Goal: Transaction & Acquisition: Book appointment/travel/reservation

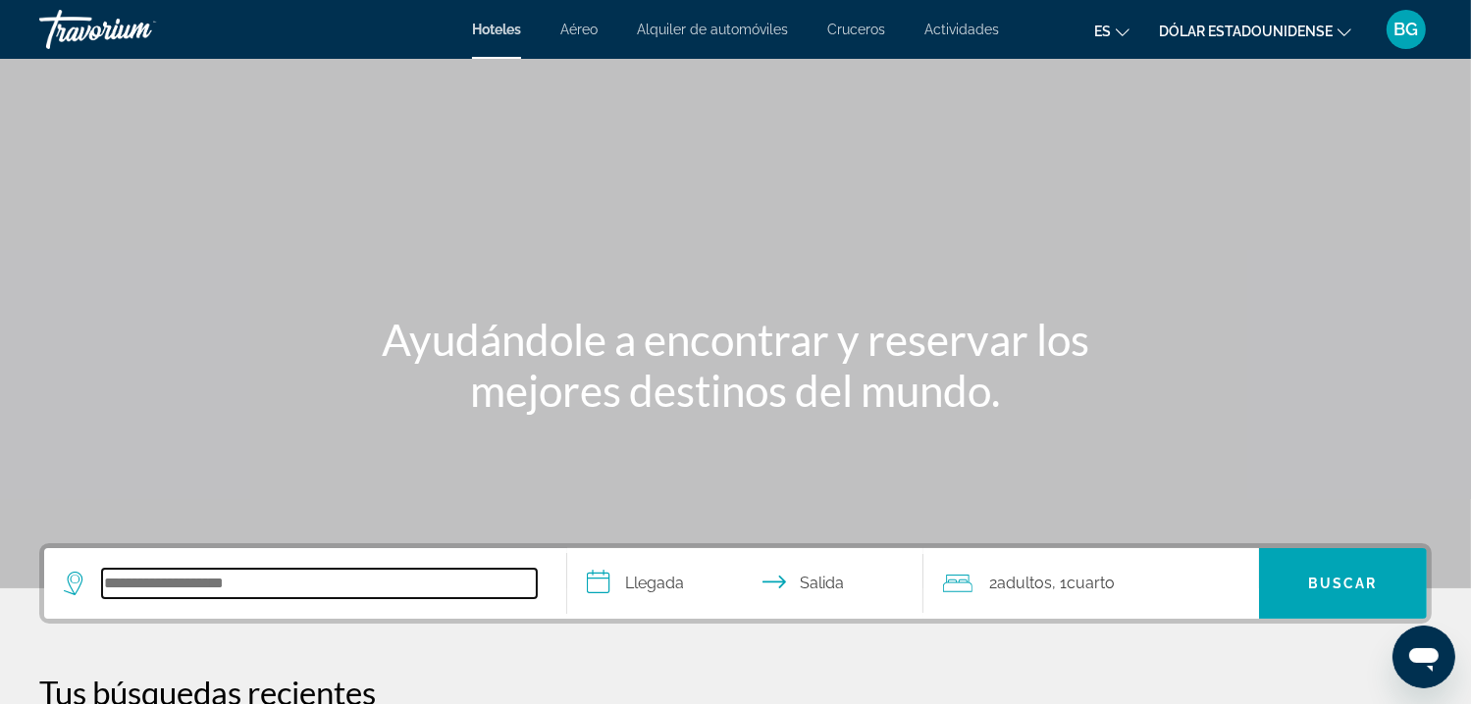
click at [341, 586] on input "Buscar destino hotelero" at bounding box center [319, 583] width 435 height 29
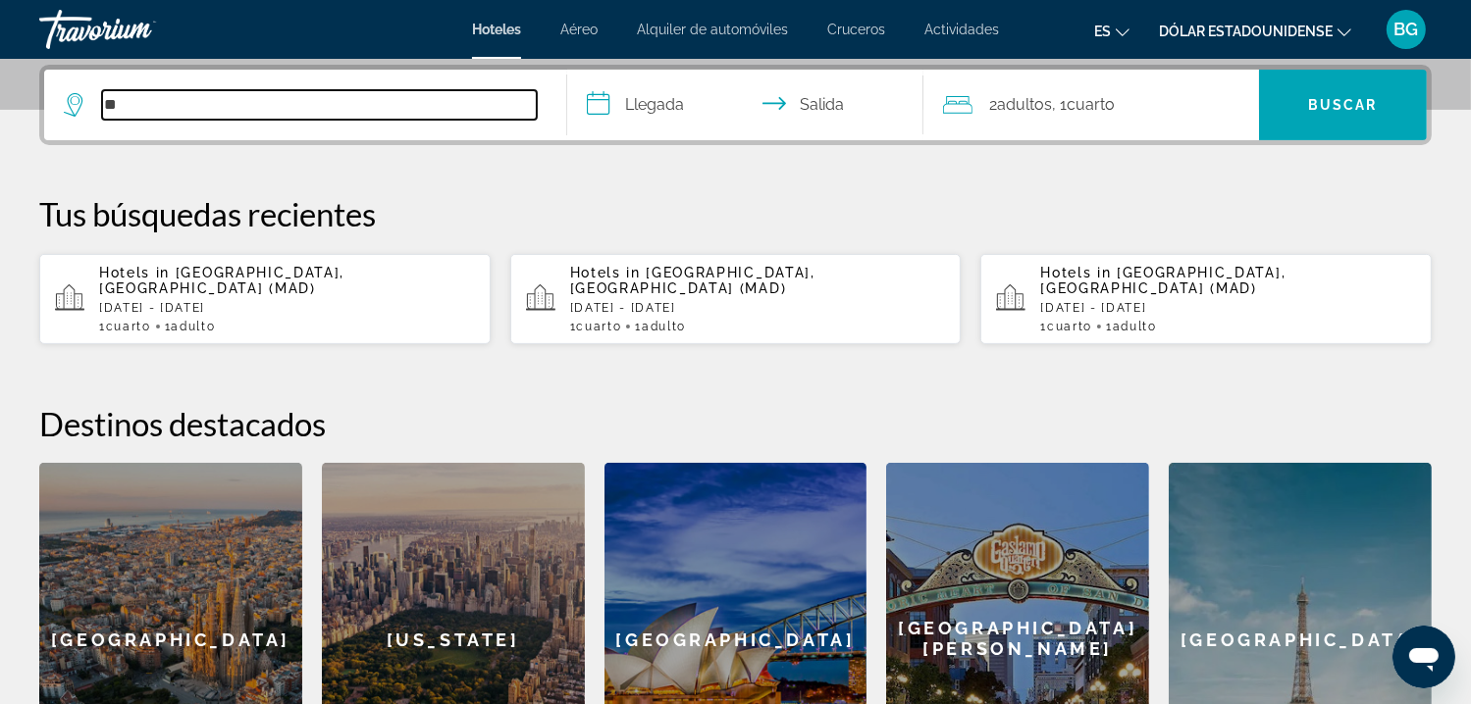
type input "*"
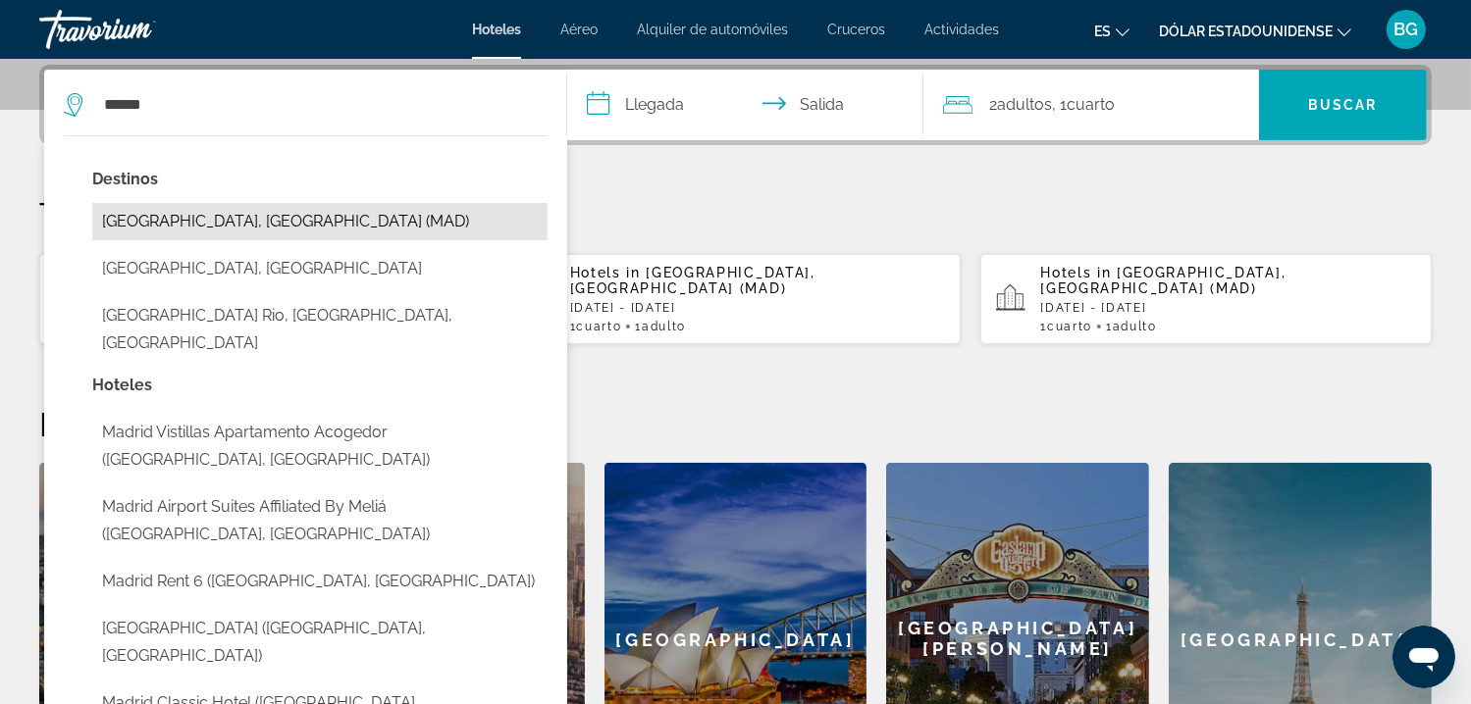
click at [164, 223] on button "[GEOGRAPHIC_DATA], [GEOGRAPHIC_DATA] (MAD)" at bounding box center [319, 221] width 455 height 37
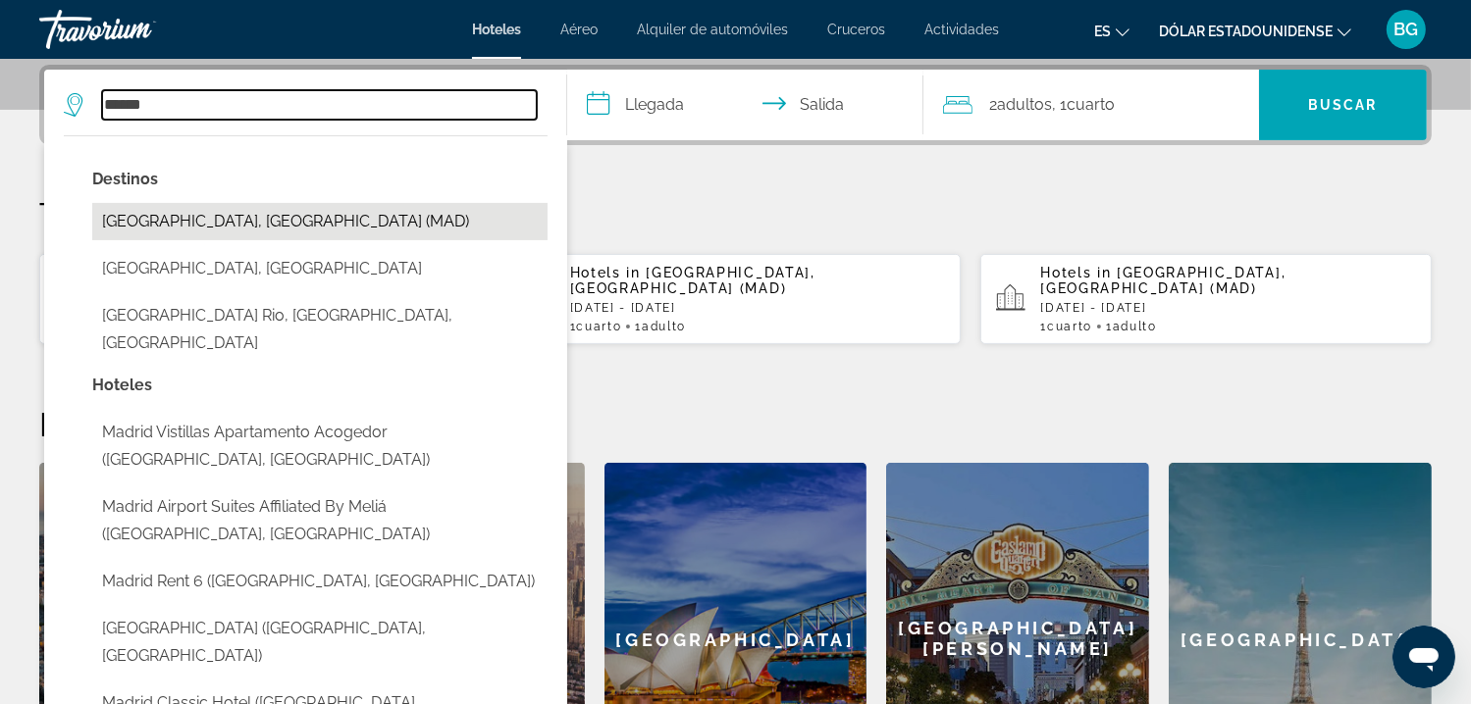
type input "**********"
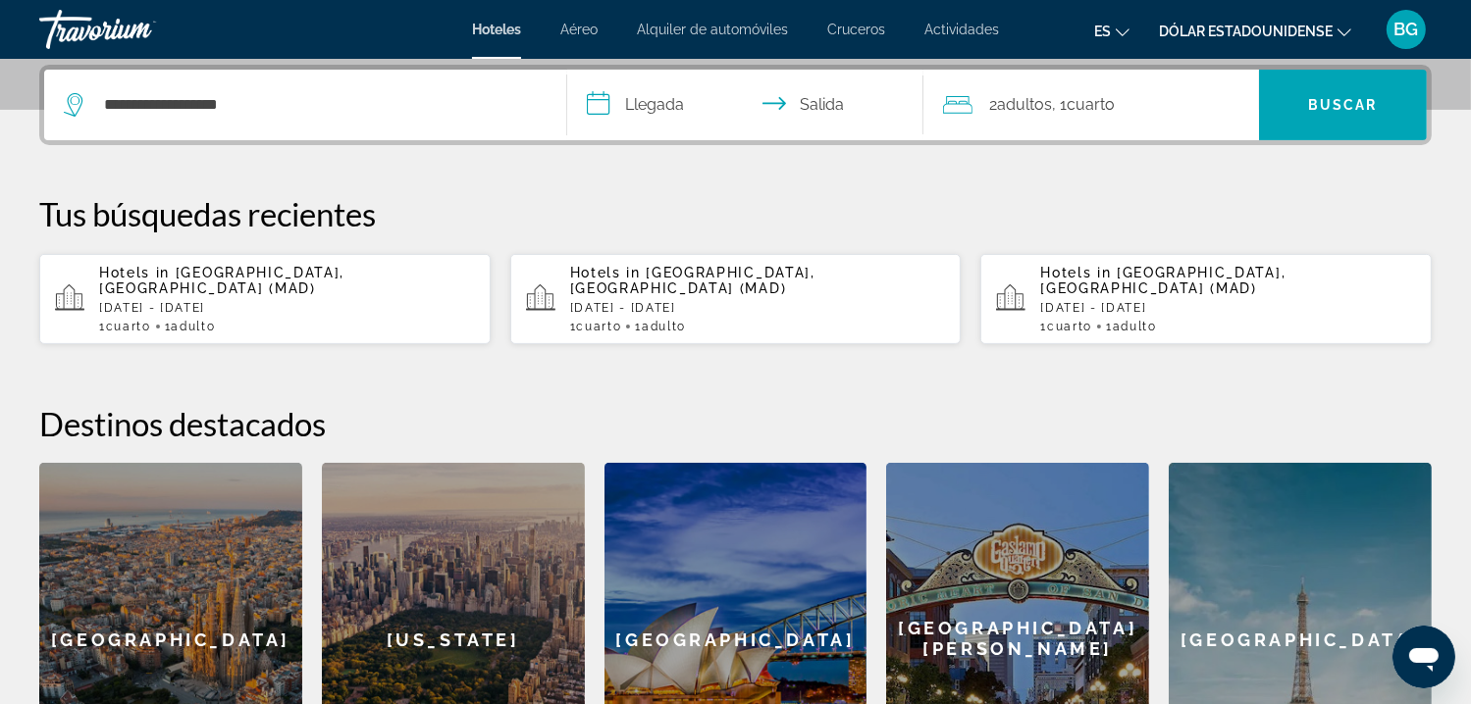
click at [669, 98] on input "**********" at bounding box center [748, 108] width 363 height 77
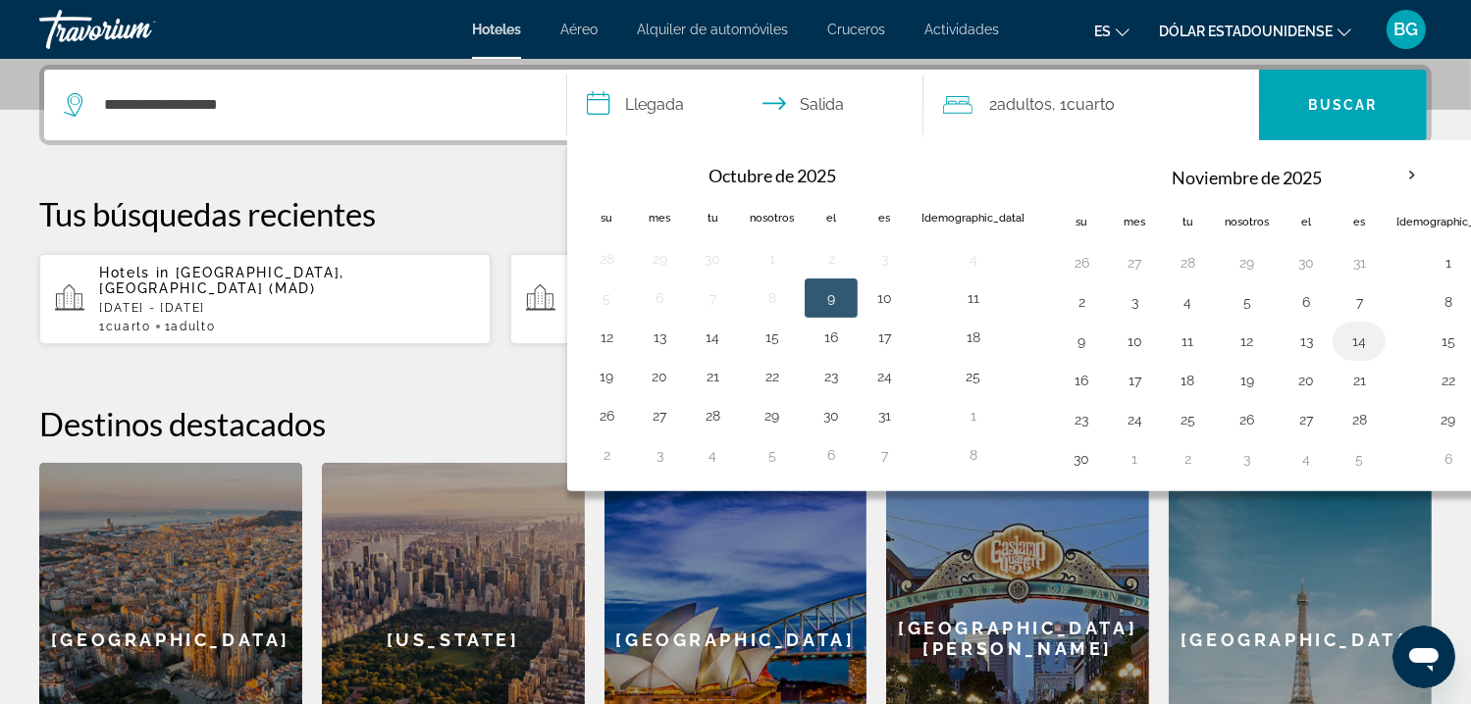
click at [1343, 345] on button "14" at bounding box center [1358, 341] width 31 height 27
click at [1396, 338] on button "15" at bounding box center [1447, 341] width 103 height 27
type input "**********"
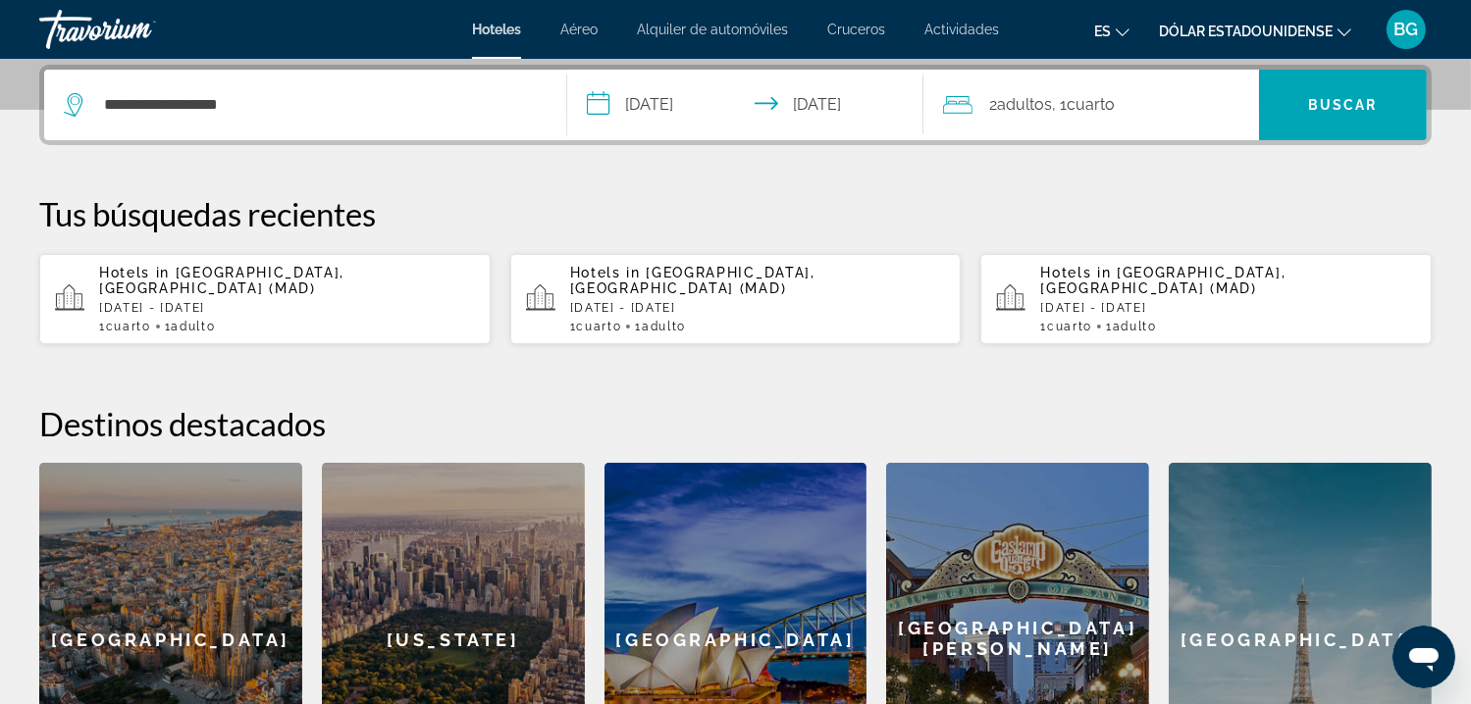
click at [1051, 86] on div "2 adultos Adulto , 1 Cuarto habitaciones" at bounding box center [1101, 105] width 316 height 71
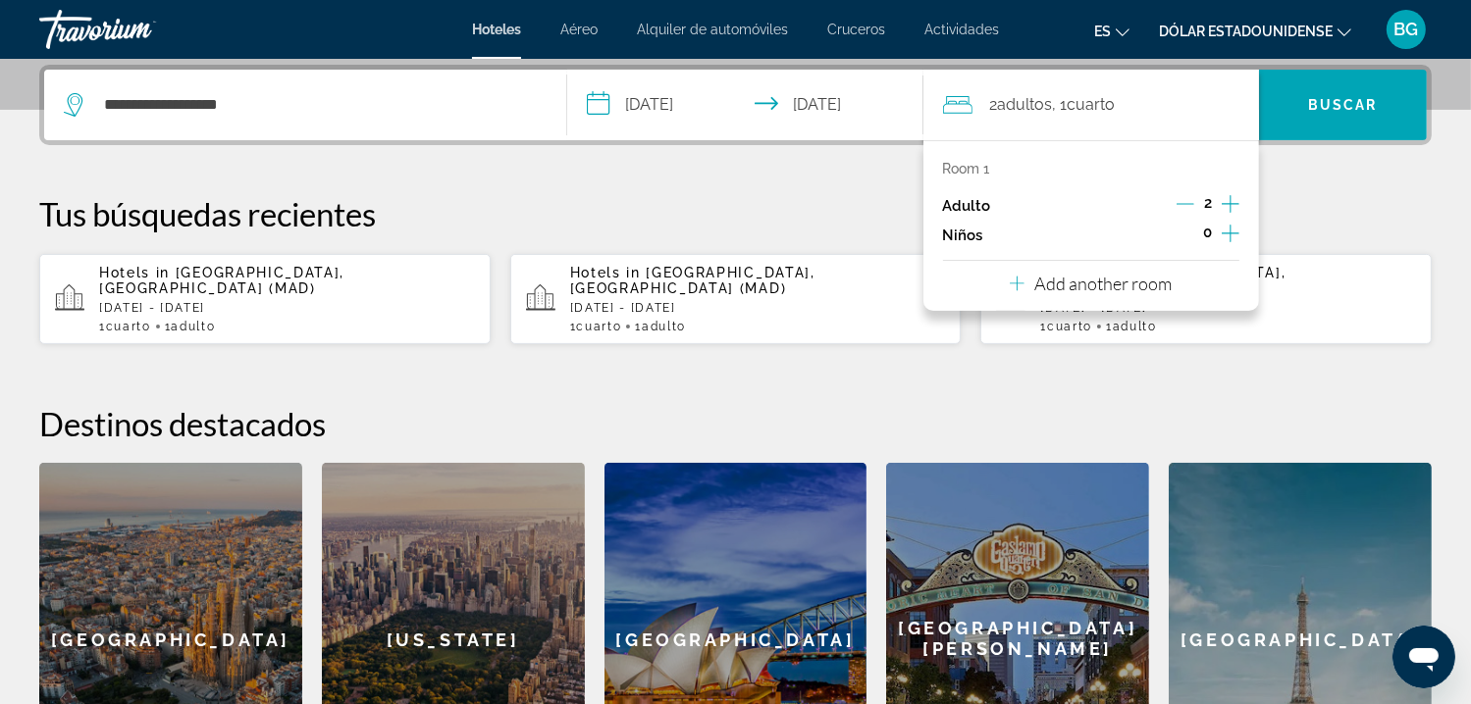
click at [1189, 207] on icon "Decrement adults" at bounding box center [1185, 204] width 18 height 18
click at [1225, 200] on icon "Increment adults" at bounding box center [1230, 204] width 18 height 24
click at [1323, 99] on font "Buscar" at bounding box center [1343, 105] width 70 height 16
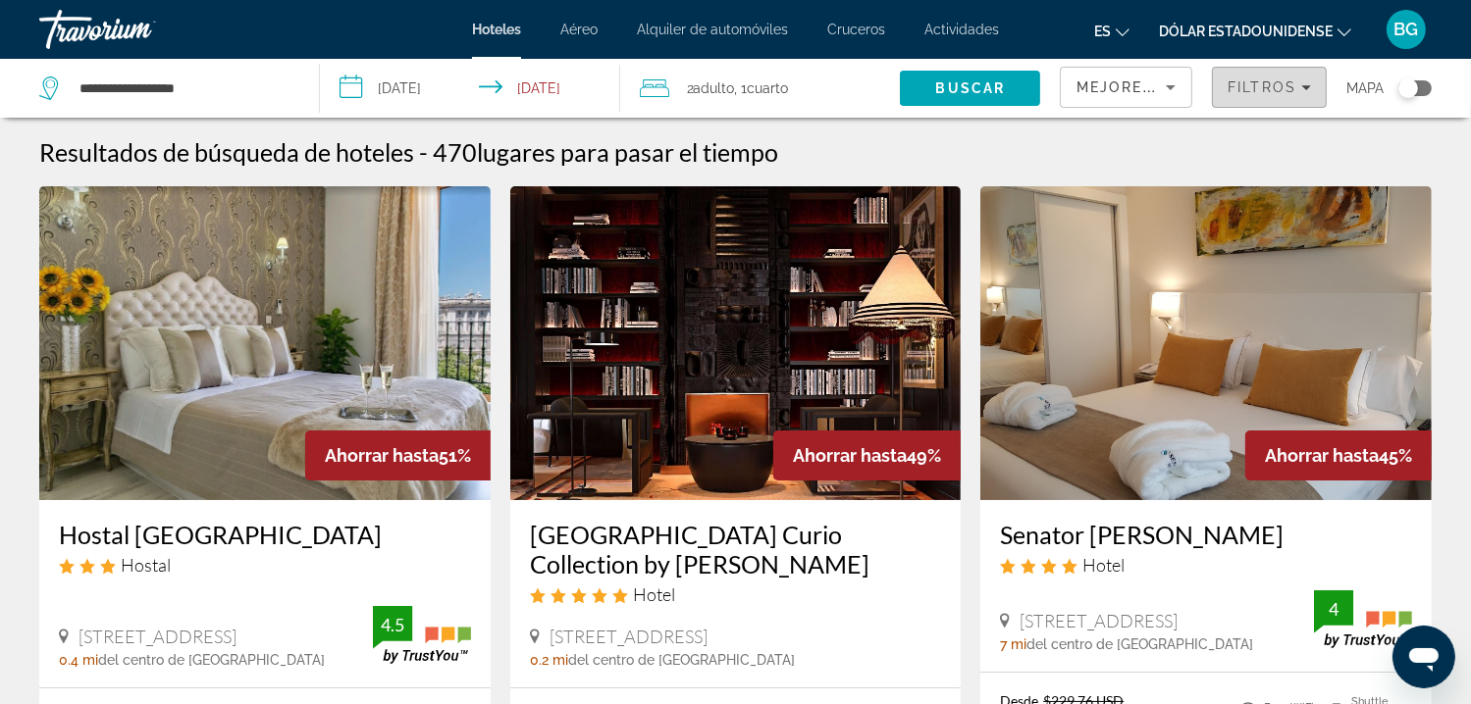
click at [1295, 94] on div "Filtros" at bounding box center [1268, 87] width 83 height 16
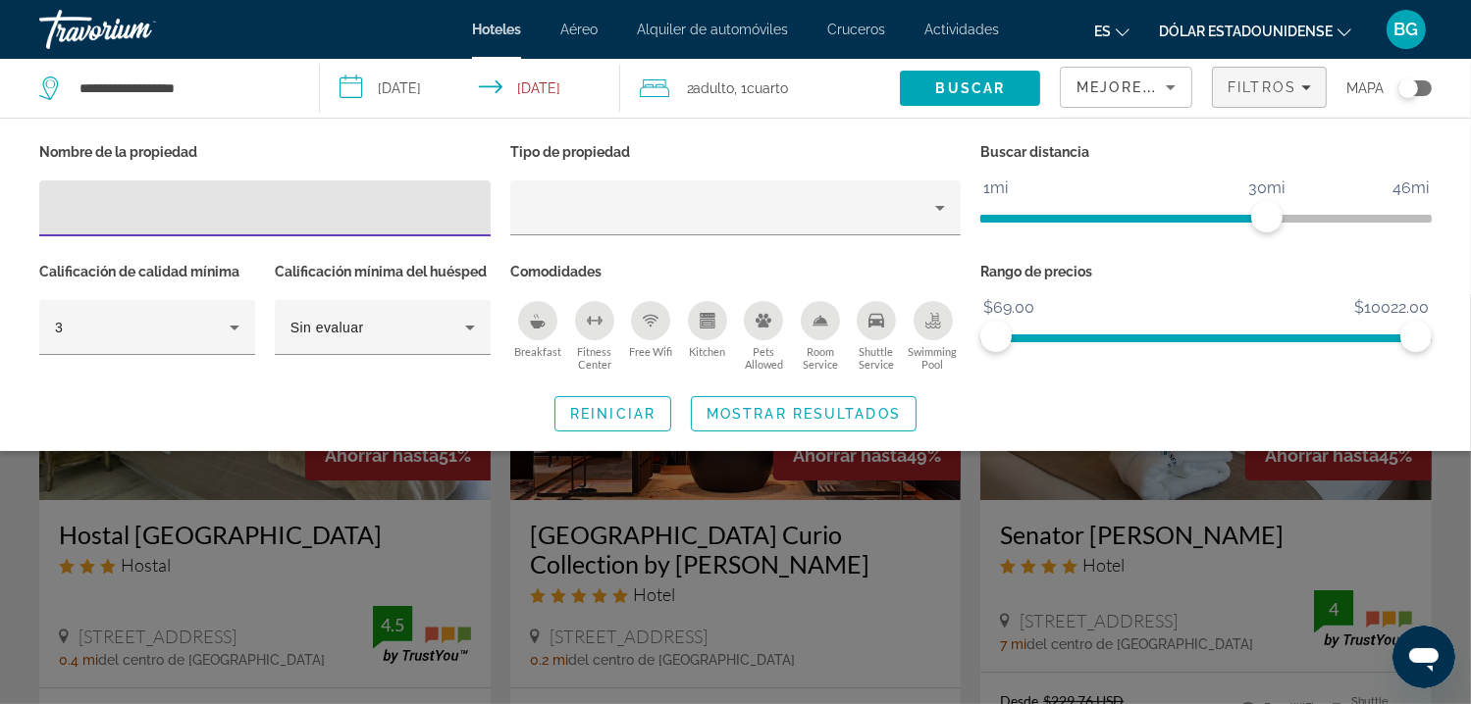
click at [376, 208] on input "Hotel Filters" at bounding box center [265, 209] width 420 height 24
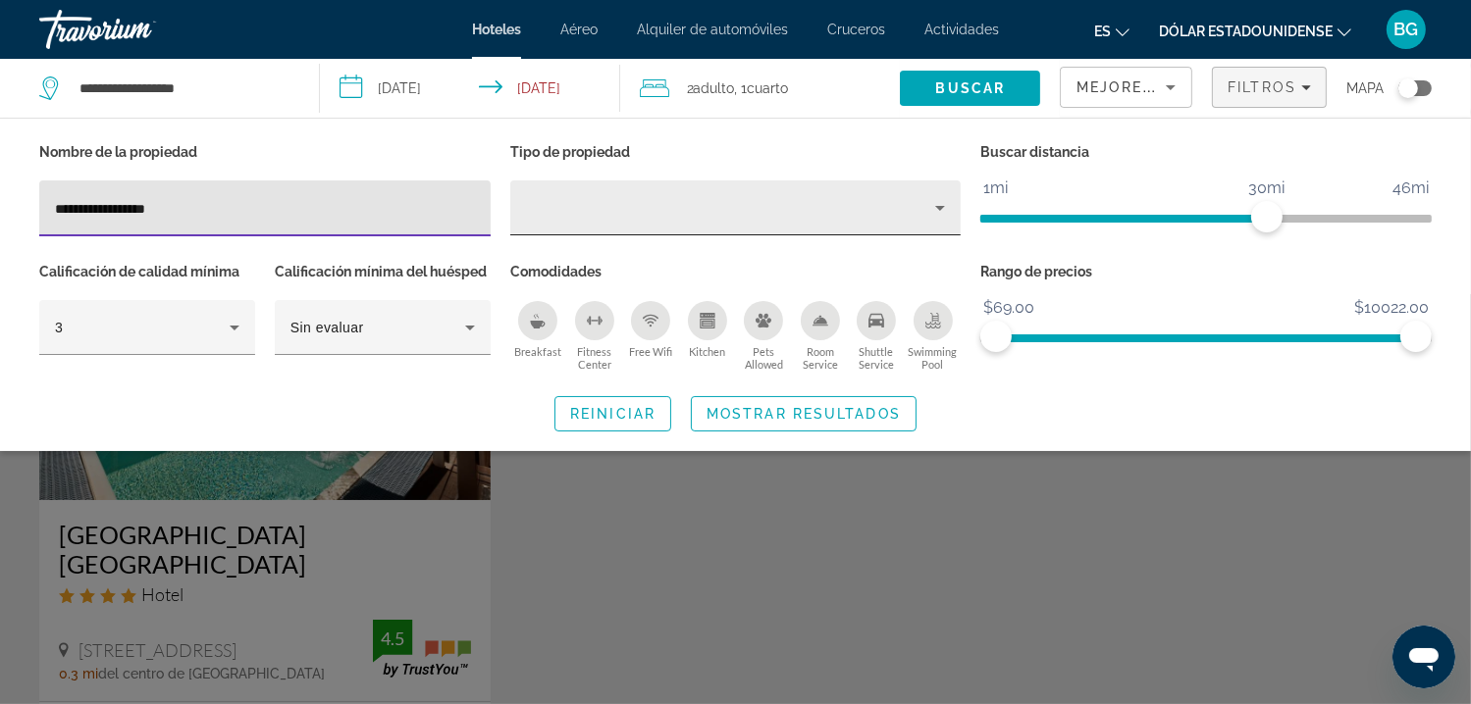
type input "**********"
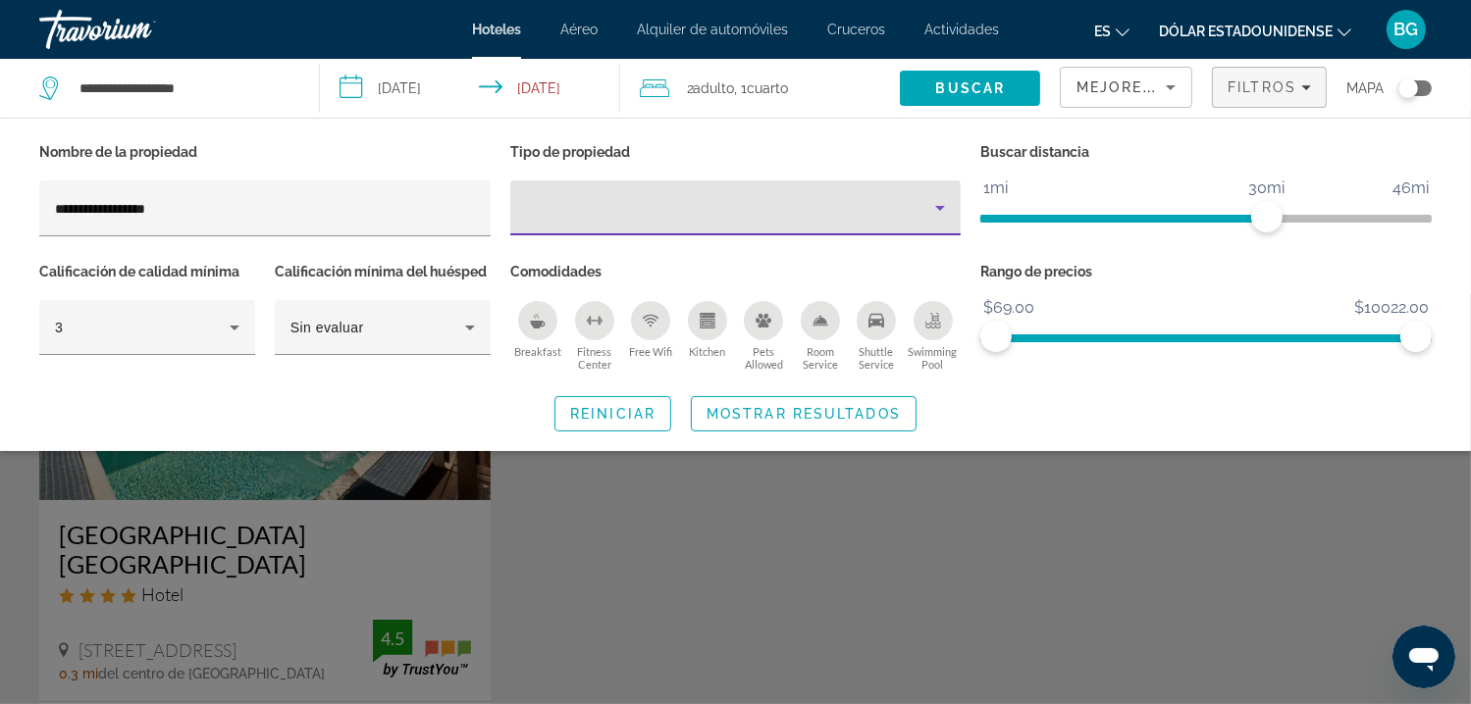
click at [726, 203] on div "Property type" at bounding box center [731, 208] width 410 height 24
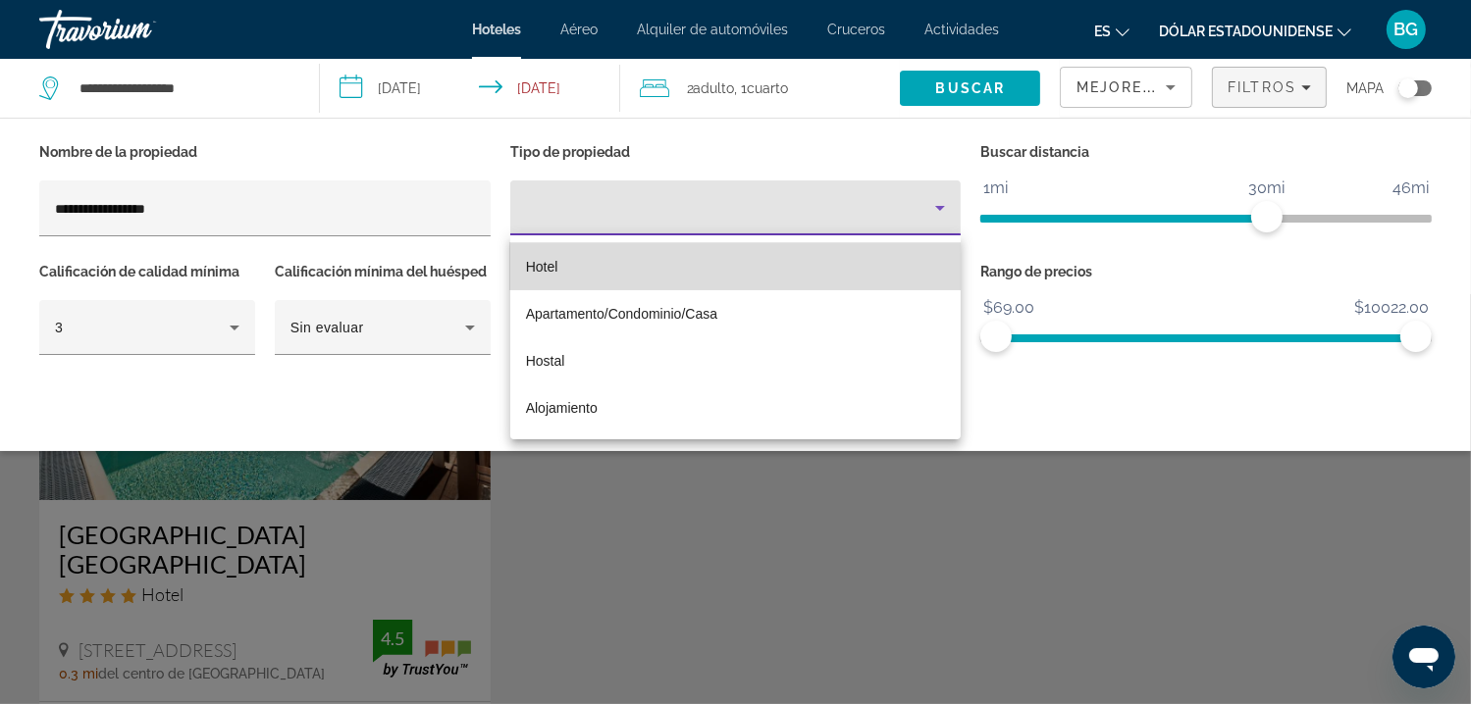
click at [569, 278] on mat-option "Hotel" at bounding box center [735, 266] width 451 height 47
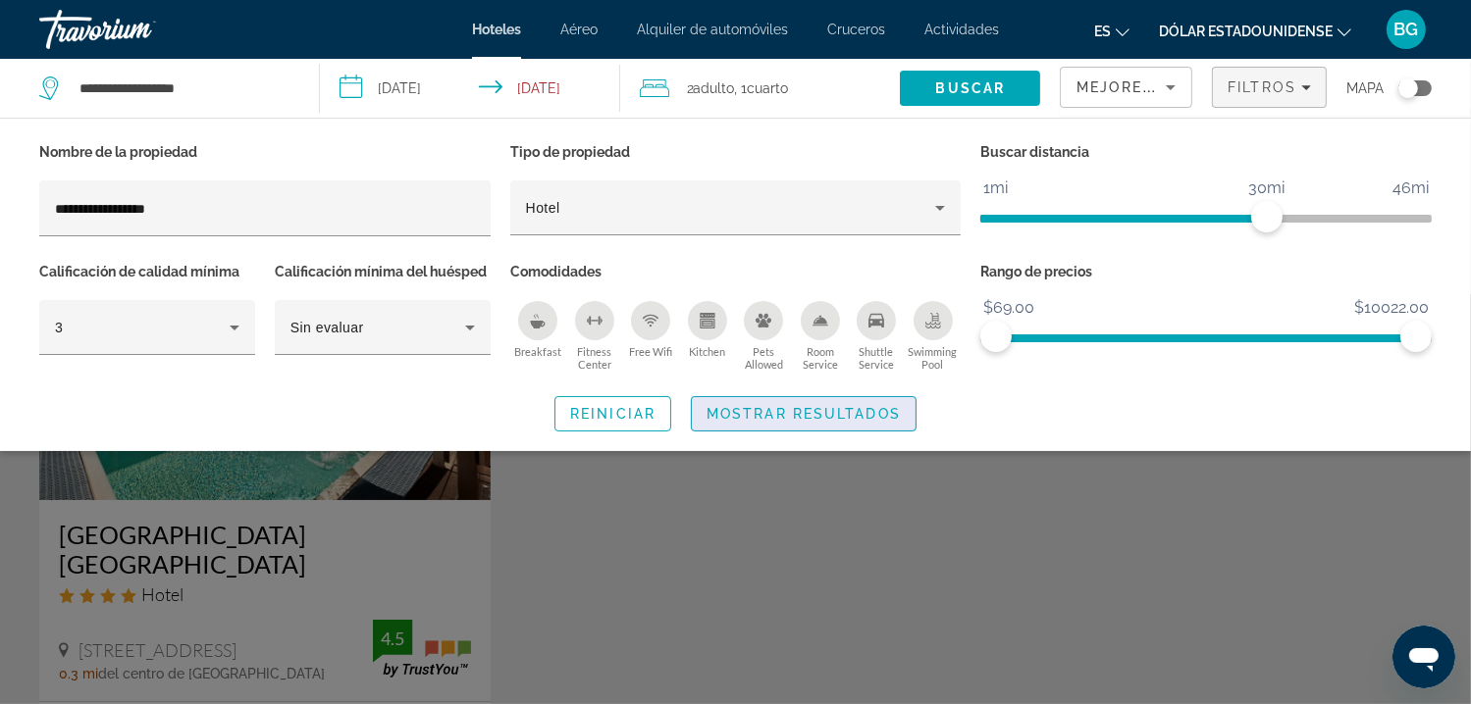
click at [835, 412] on span "Mostrar resultados" at bounding box center [803, 414] width 194 height 16
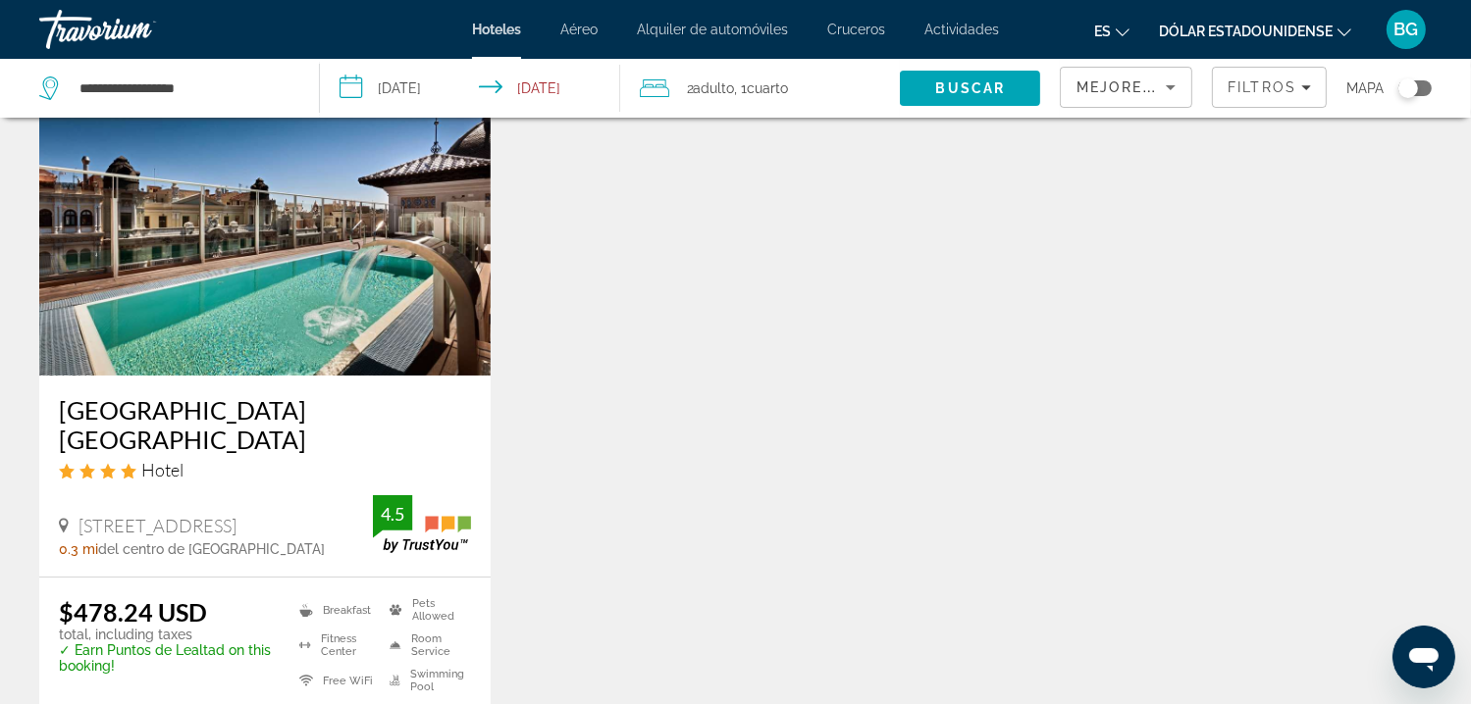
scroll to position [130, 0]
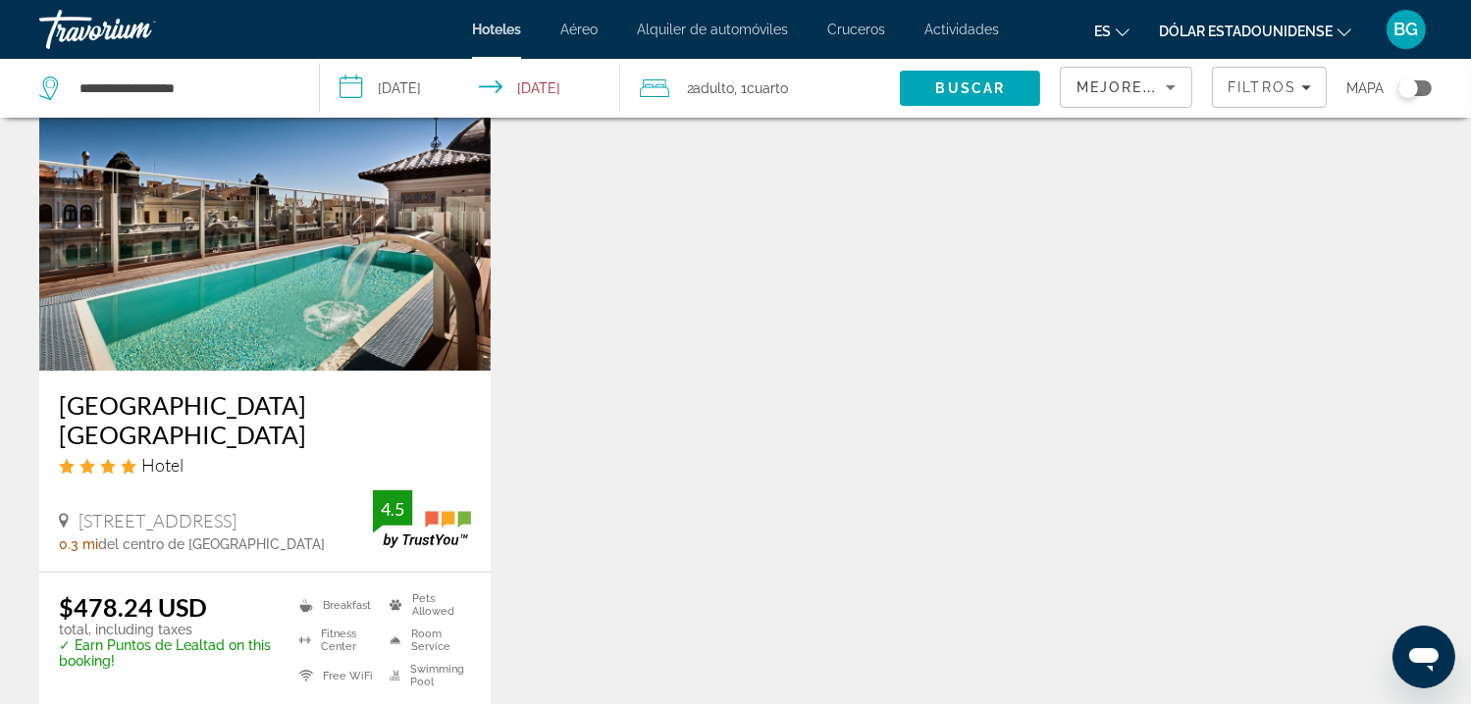
click at [1342, 29] on icon "Cambiar moneda" at bounding box center [1344, 33] width 14 height 14
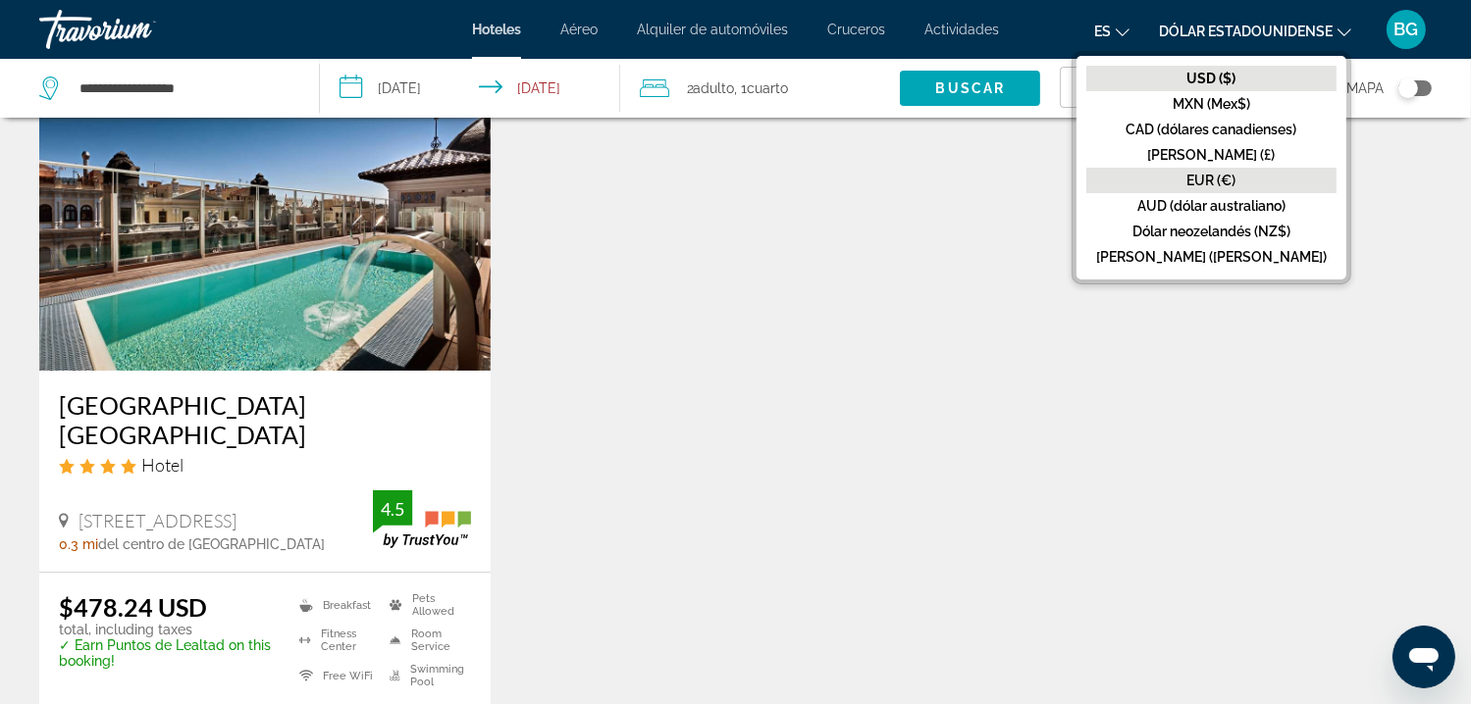
click at [1229, 177] on font "EUR (€)" at bounding box center [1211, 181] width 49 height 16
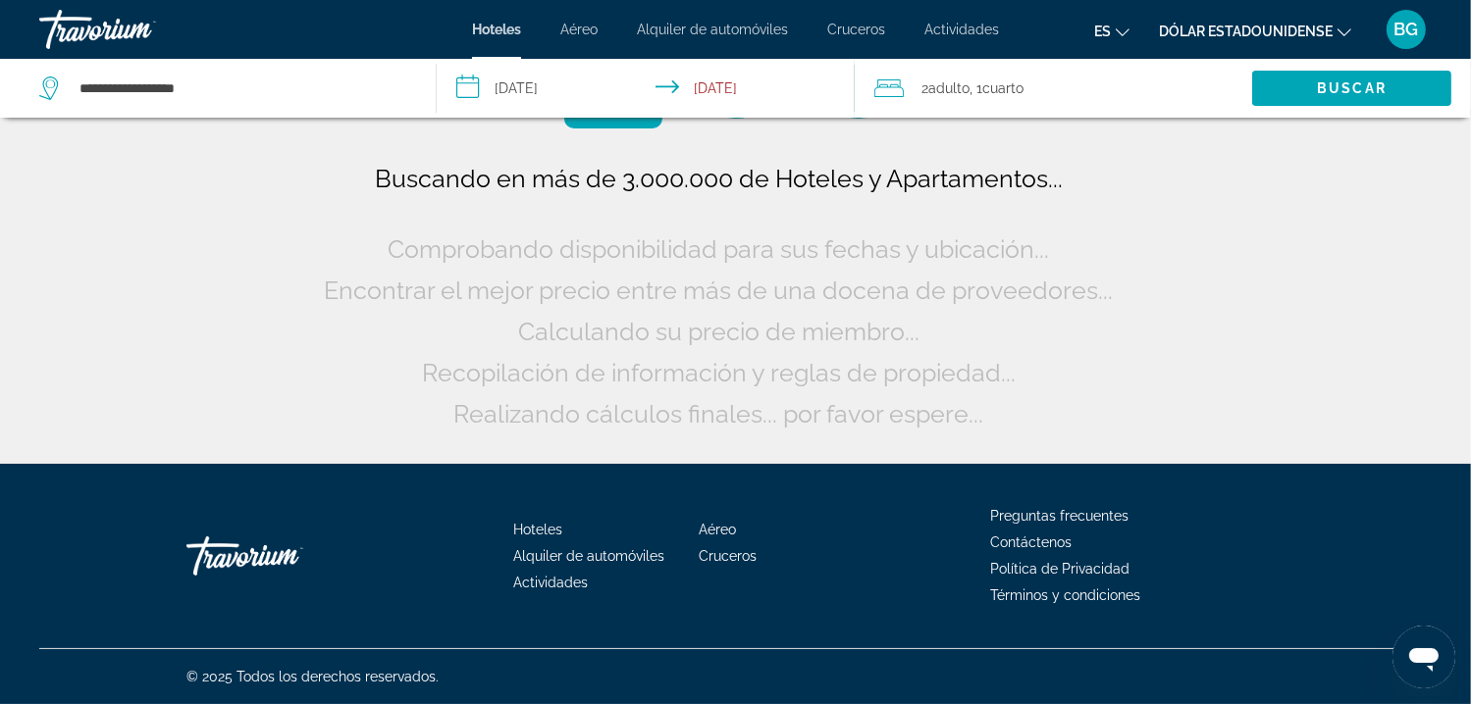
scroll to position [0, 0]
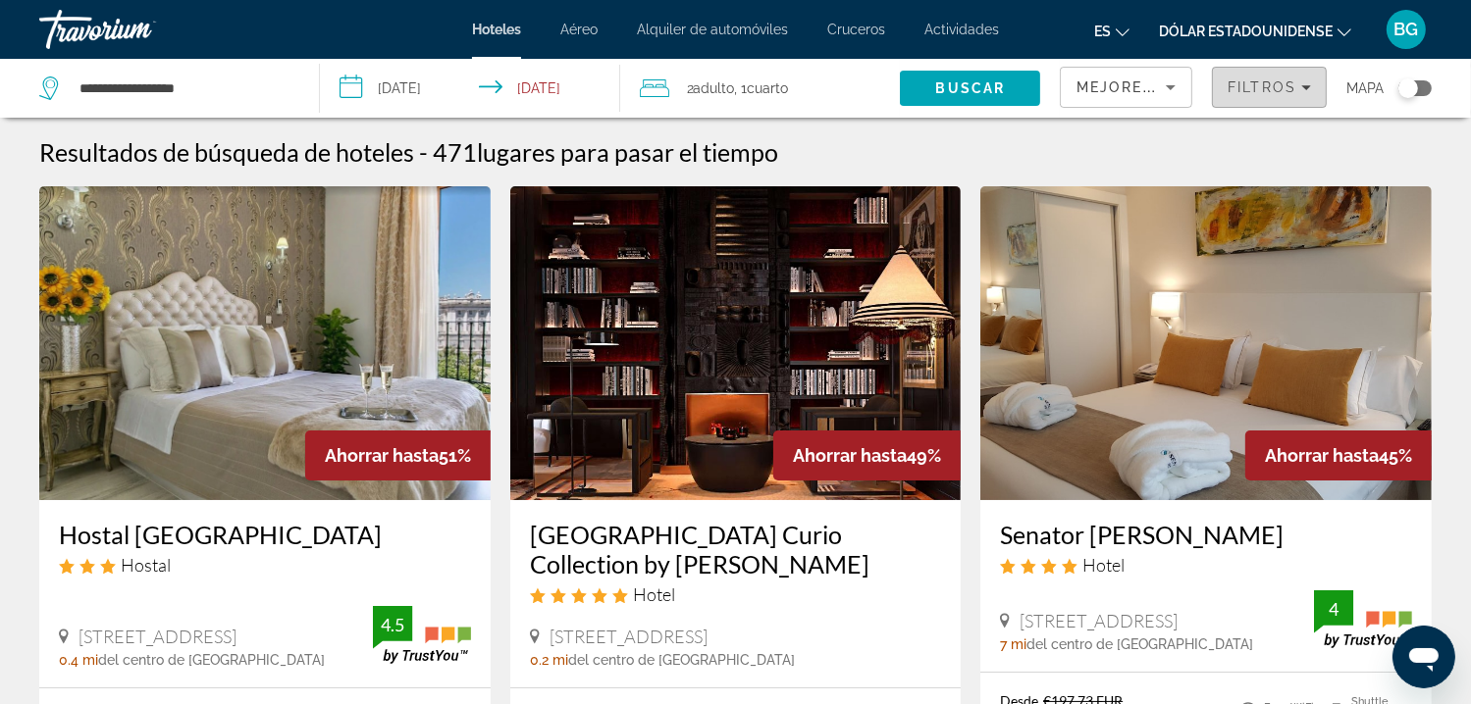
click at [1307, 84] on icon "Filters" at bounding box center [1306, 87] width 10 height 10
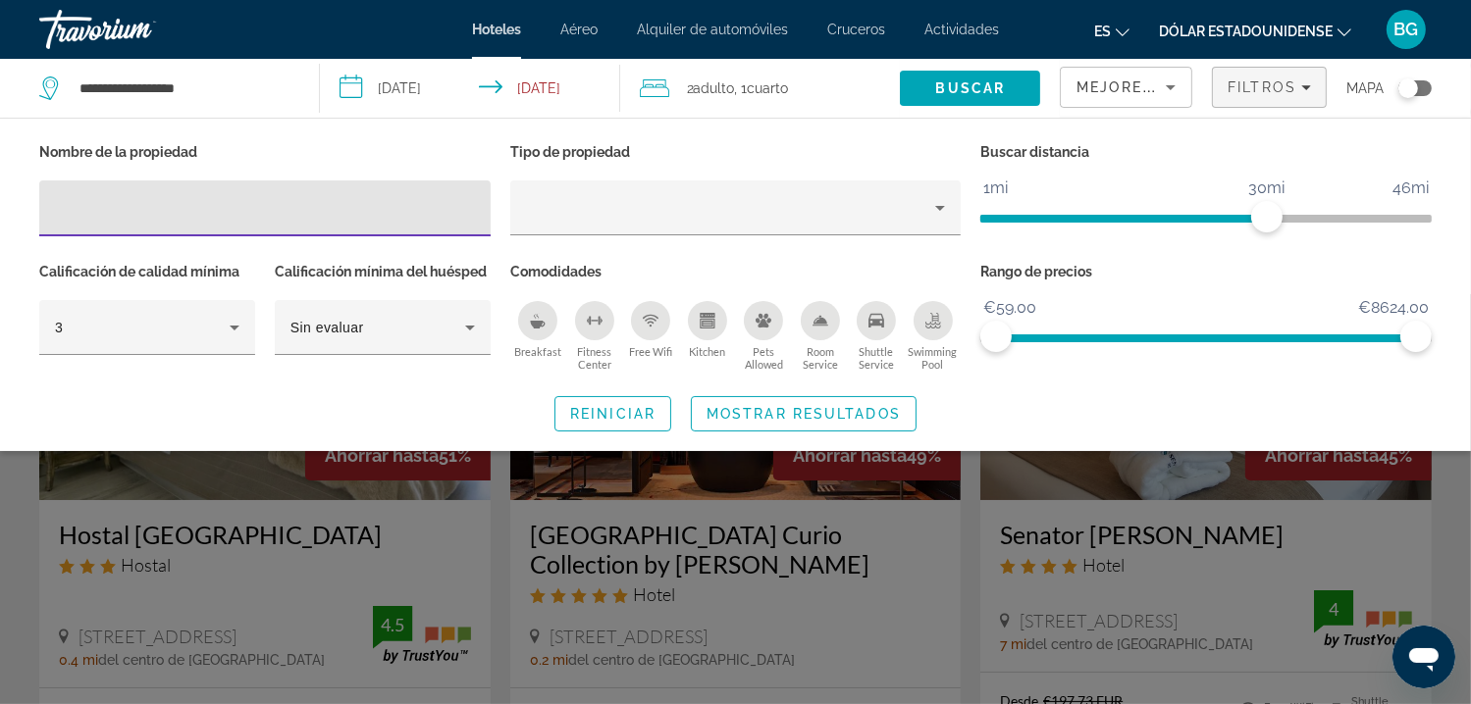
click at [275, 214] on input "Hotel Filters" at bounding box center [265, 209] width 420 height 24
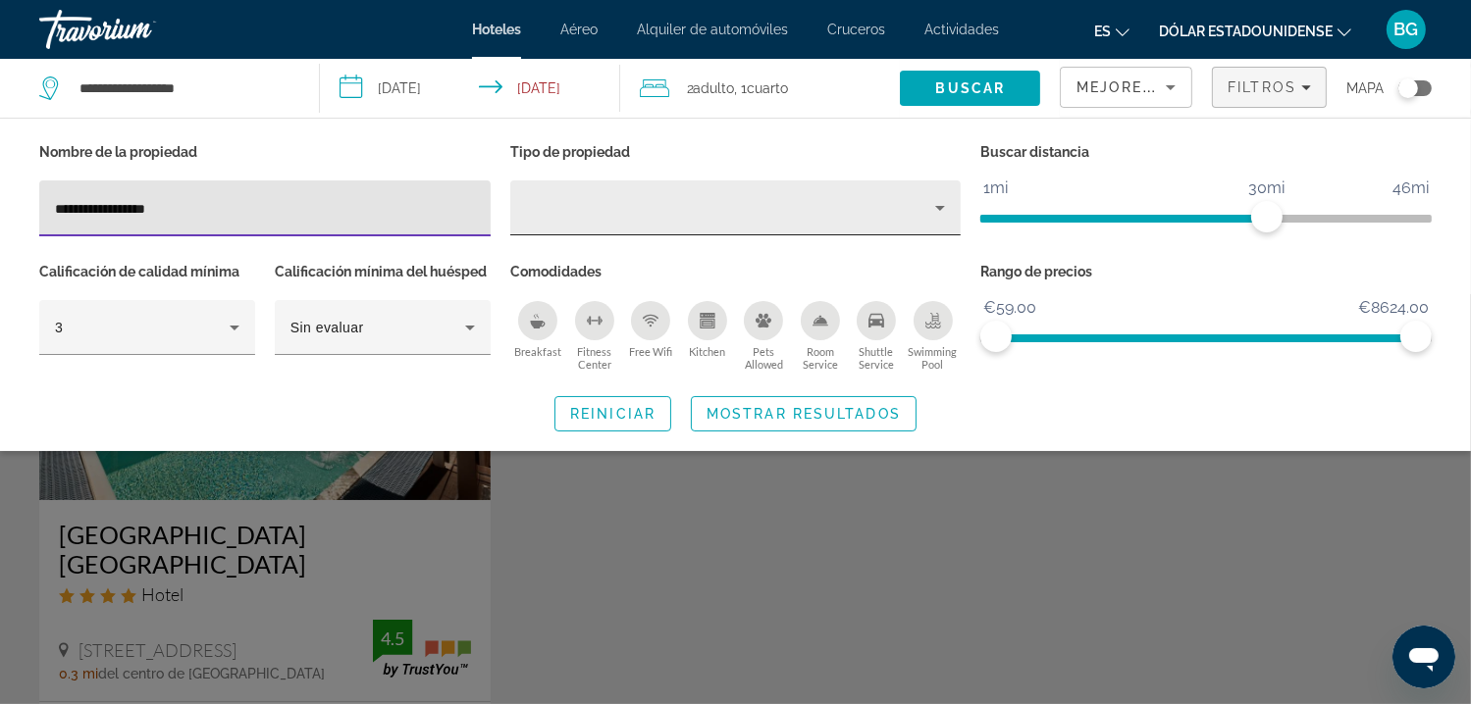
type input "**********"
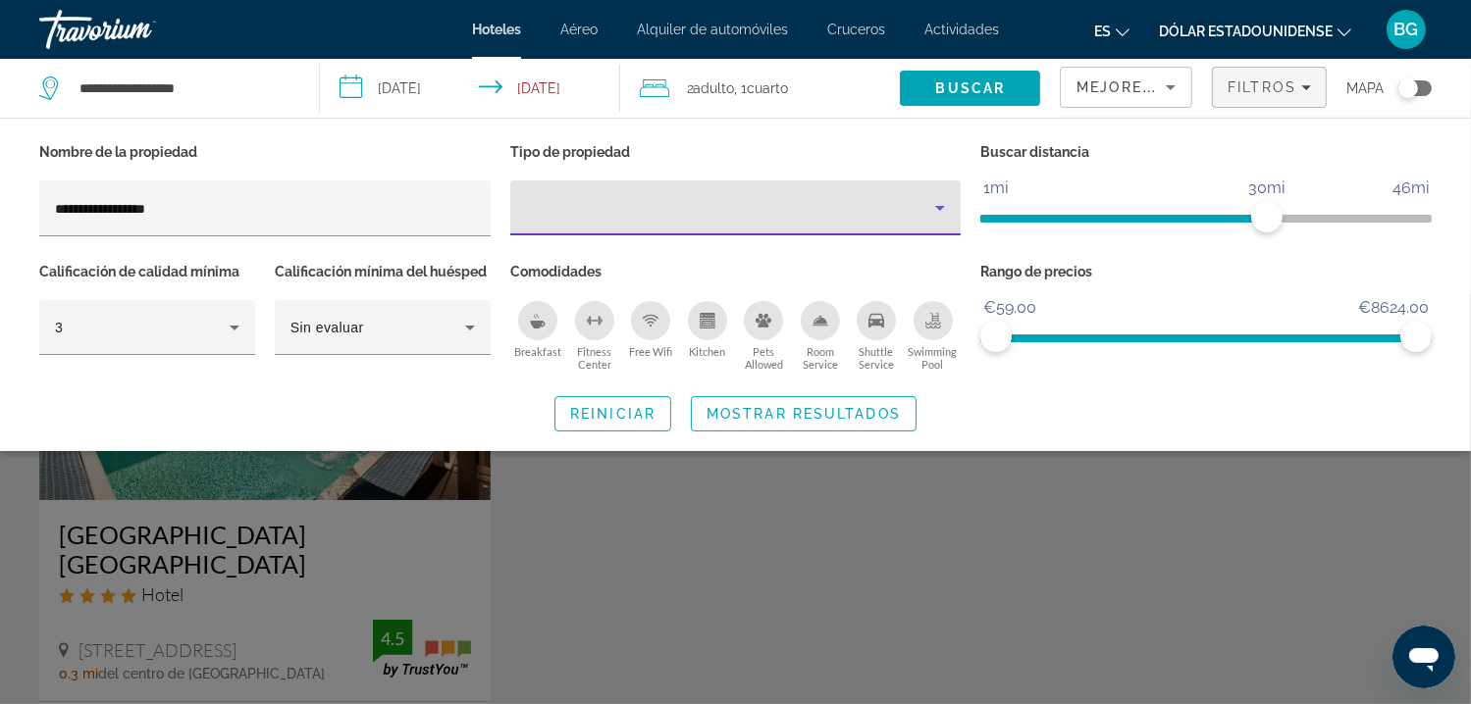
click at [682, 213] on div "Property type" at bounding box center [731, 208] width 410 height 24
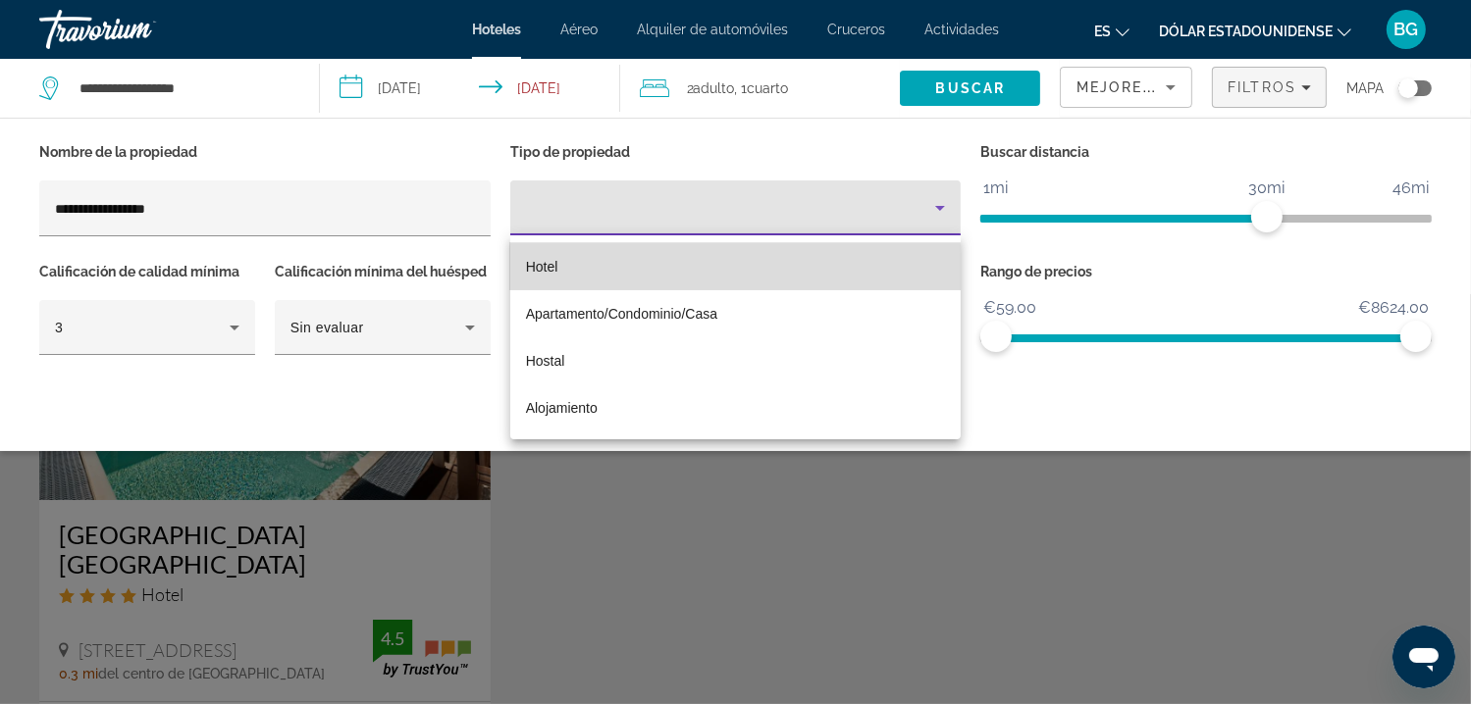
click at [573, 269] on mat-option "Hotel" at bounding box center [735, 266] width 451 height 47
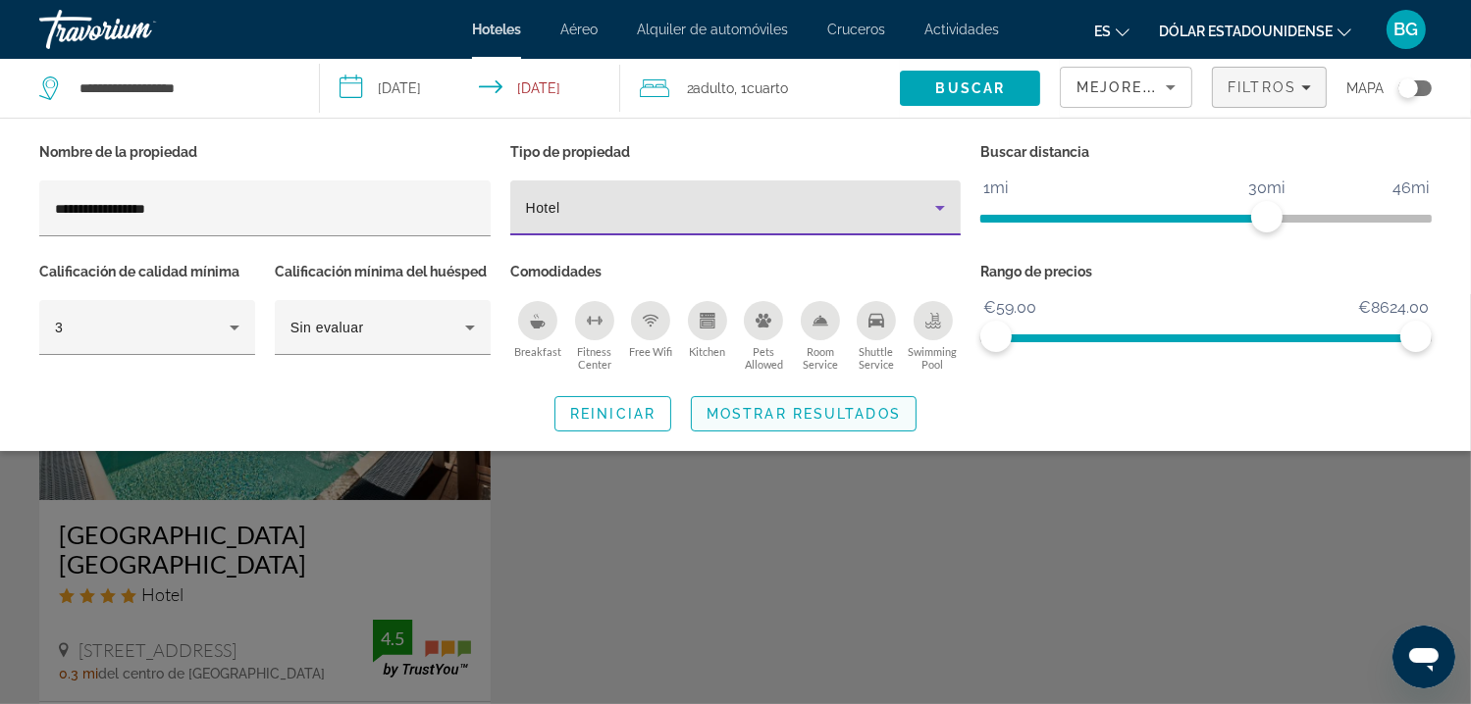
click at [801, 406] on span "Mostrar resultados" at bounding box center [803, 414] width 194 height 16
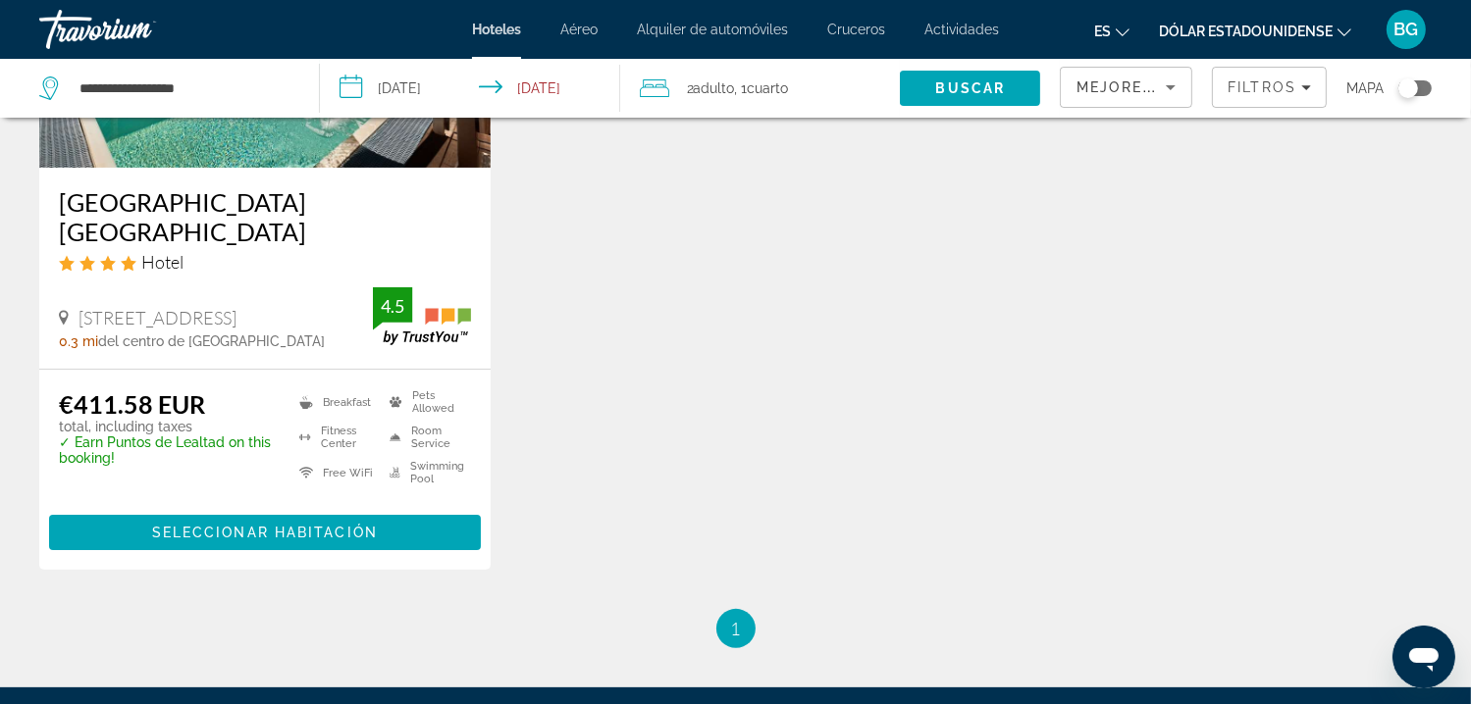
scroll to position [334, 0]
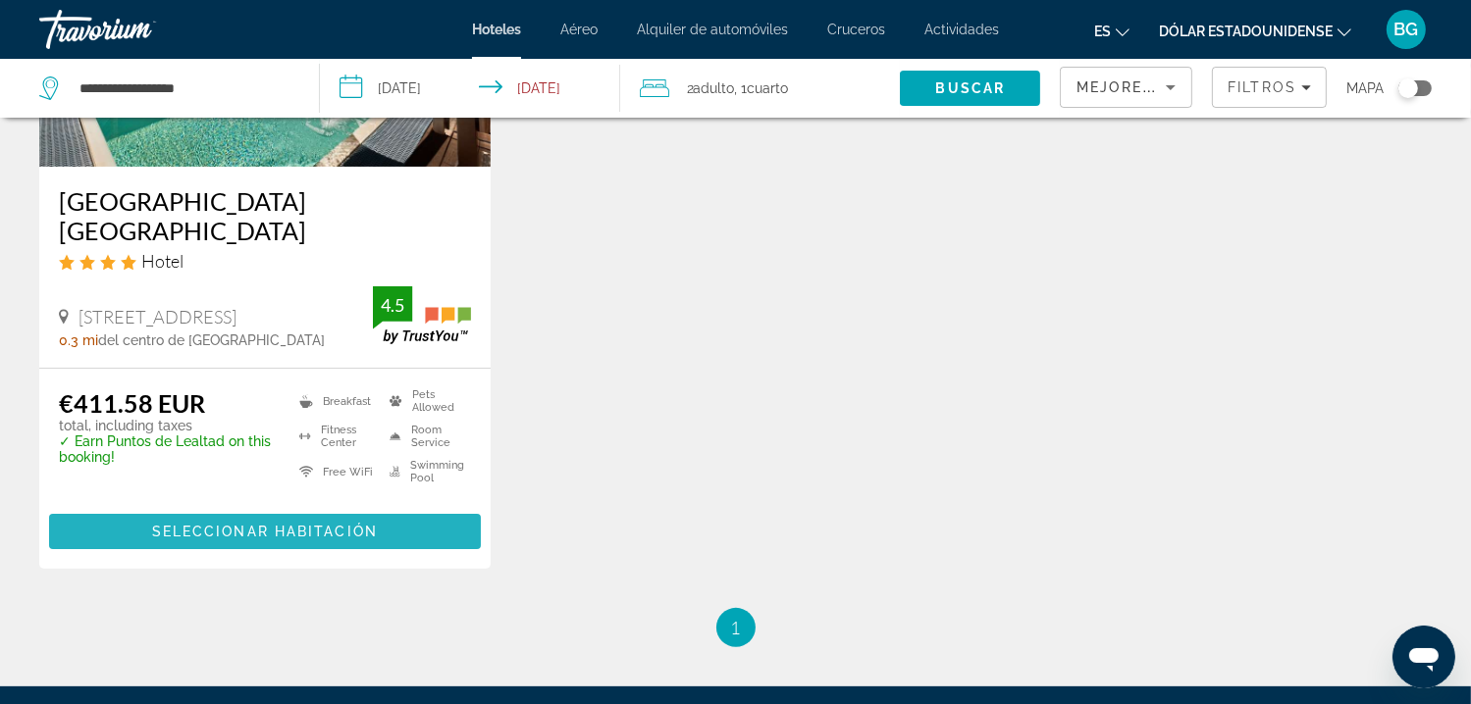
click at [273, 524] on span "Seleccionar habitación" at bounding box center [265, 532] width 226 height 16
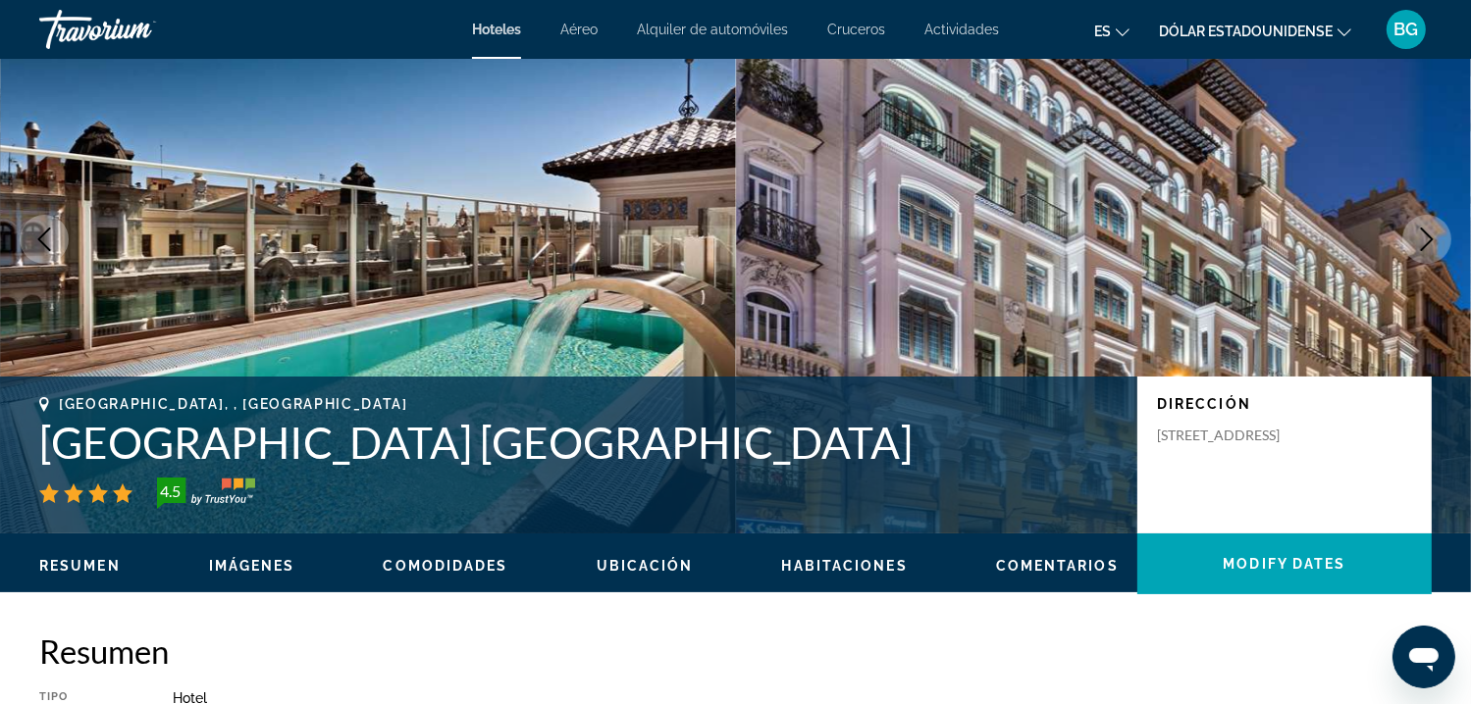
scroll to position [91, 0]
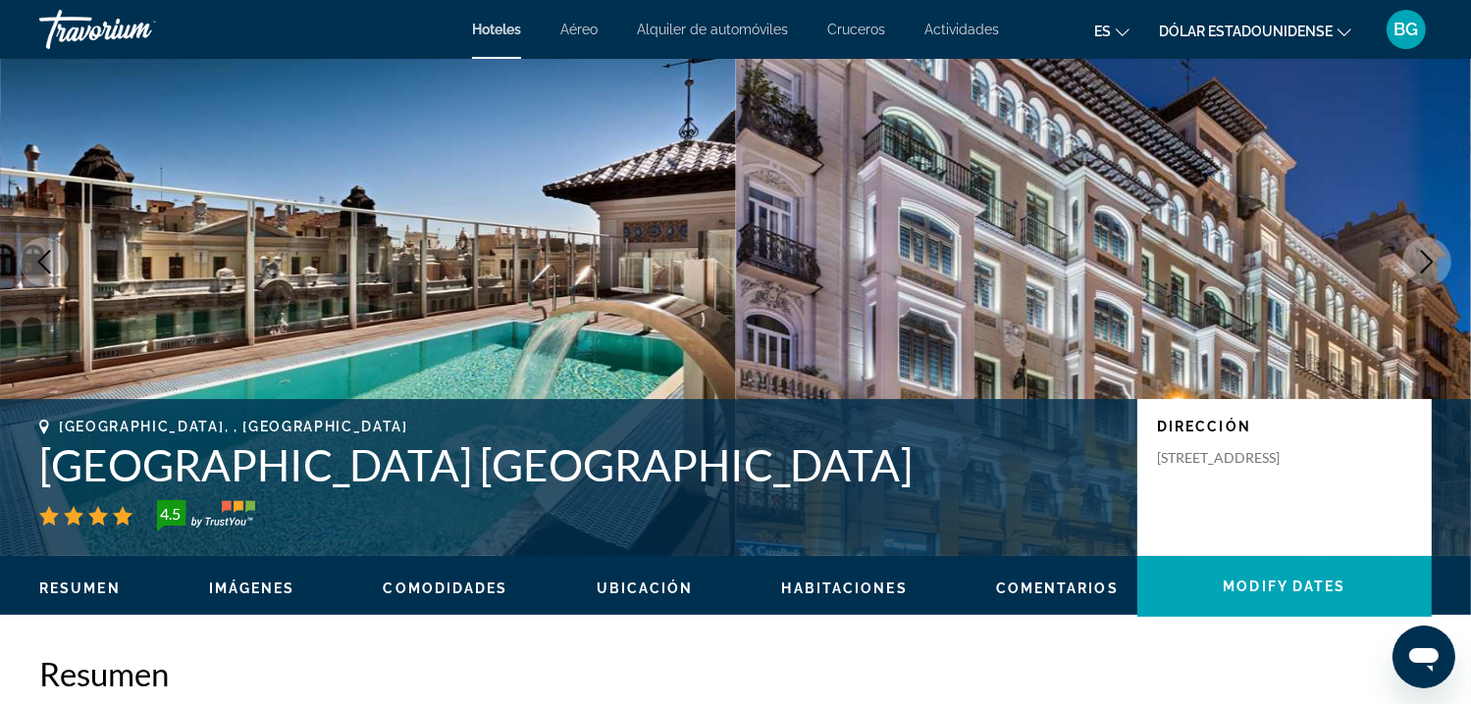
click at [1345, 21] on button "Dólar estadounidense USD ($) MXN (Mex$) CAD (dólares canadienses) Libra esterli…" at bounding box center [1255, 31] width 192 height 28
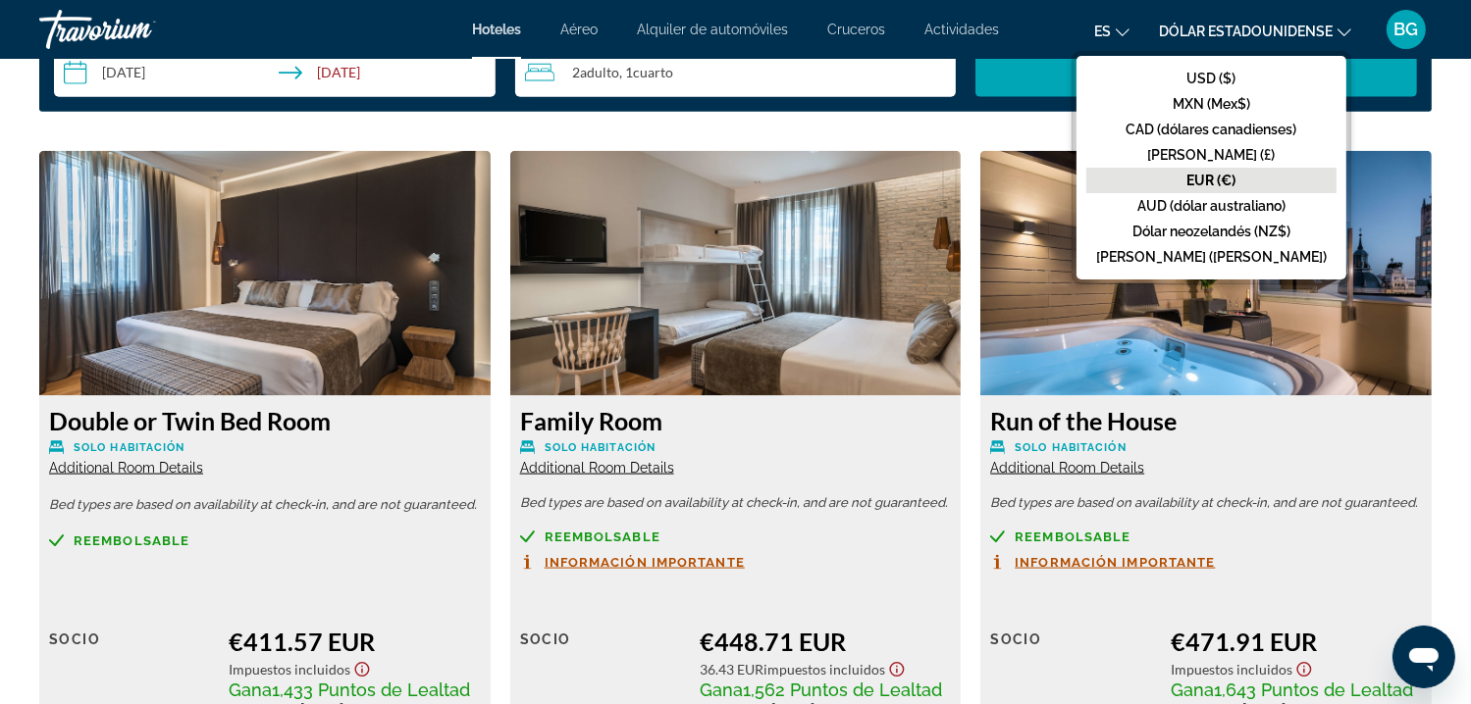
scroll to position [2516, 0]
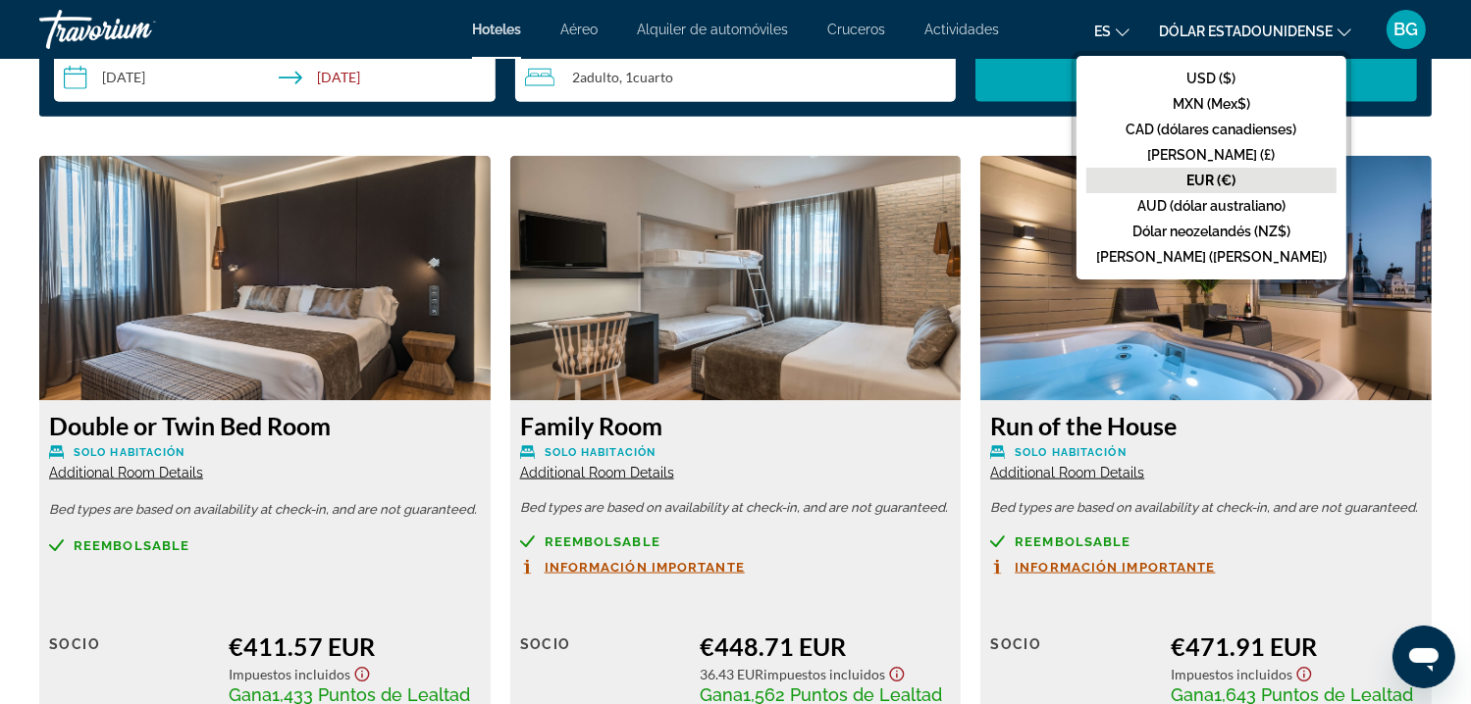
click at [1287, 182] on button "EUR (€)" at bounding box center [1211, 181] width 250 height 26
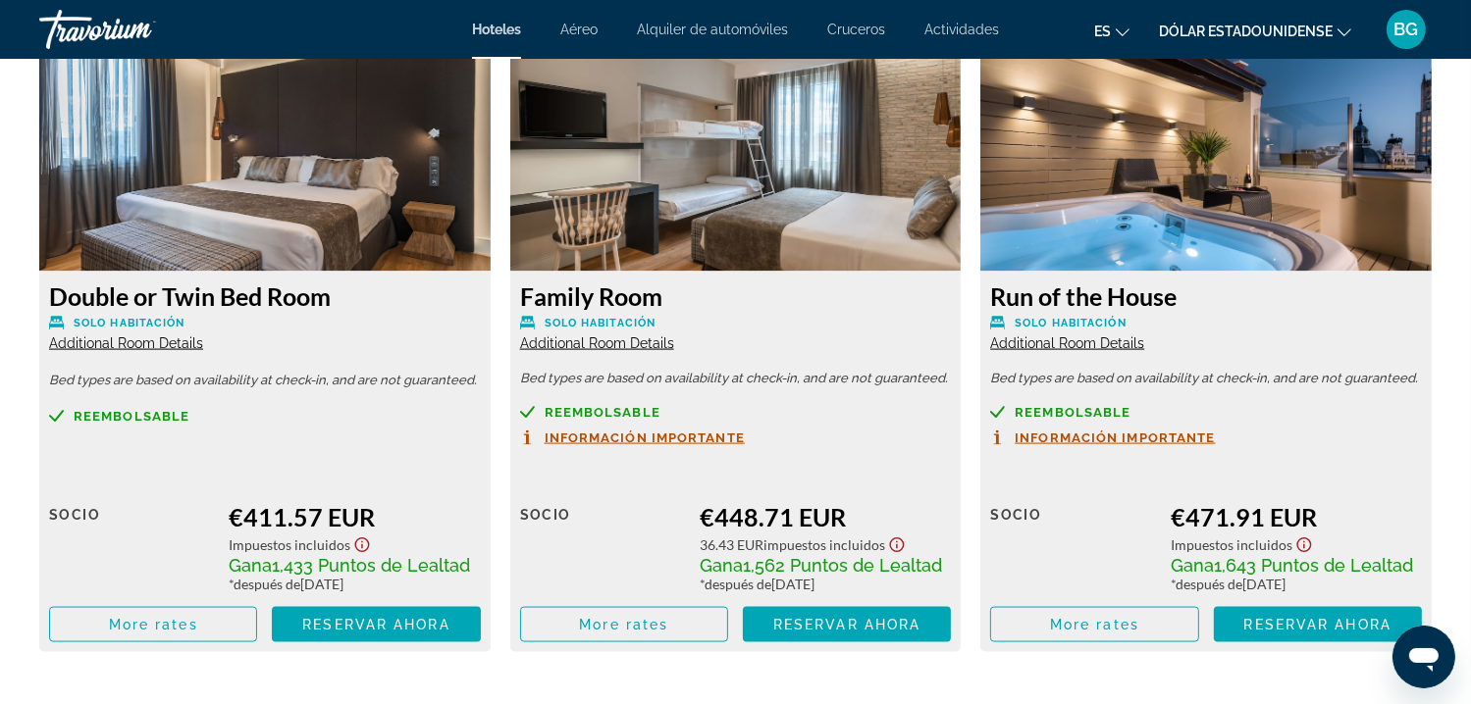
scroll to position [2692, 0]
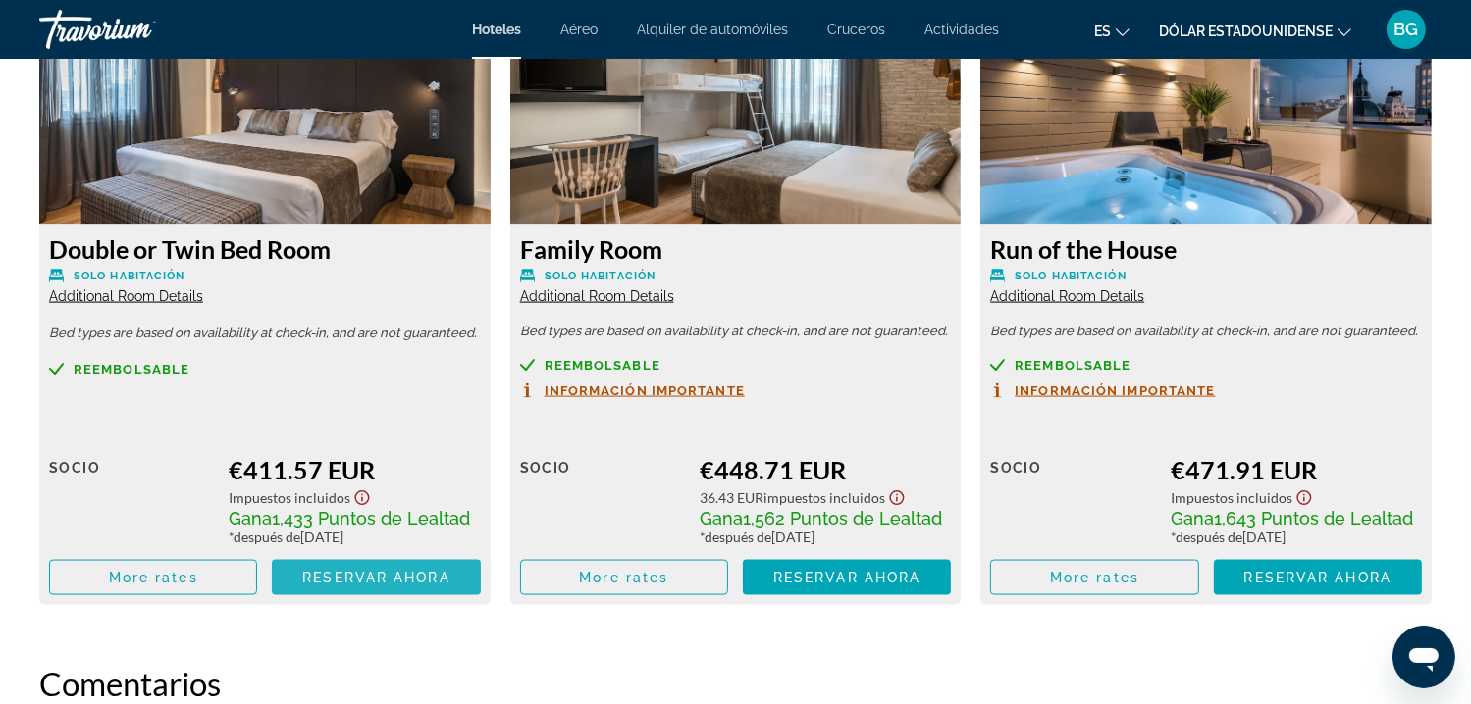
click at [322, 578] on span "Reservar ahora" at bounding box center [375, 578] width 147 height 16
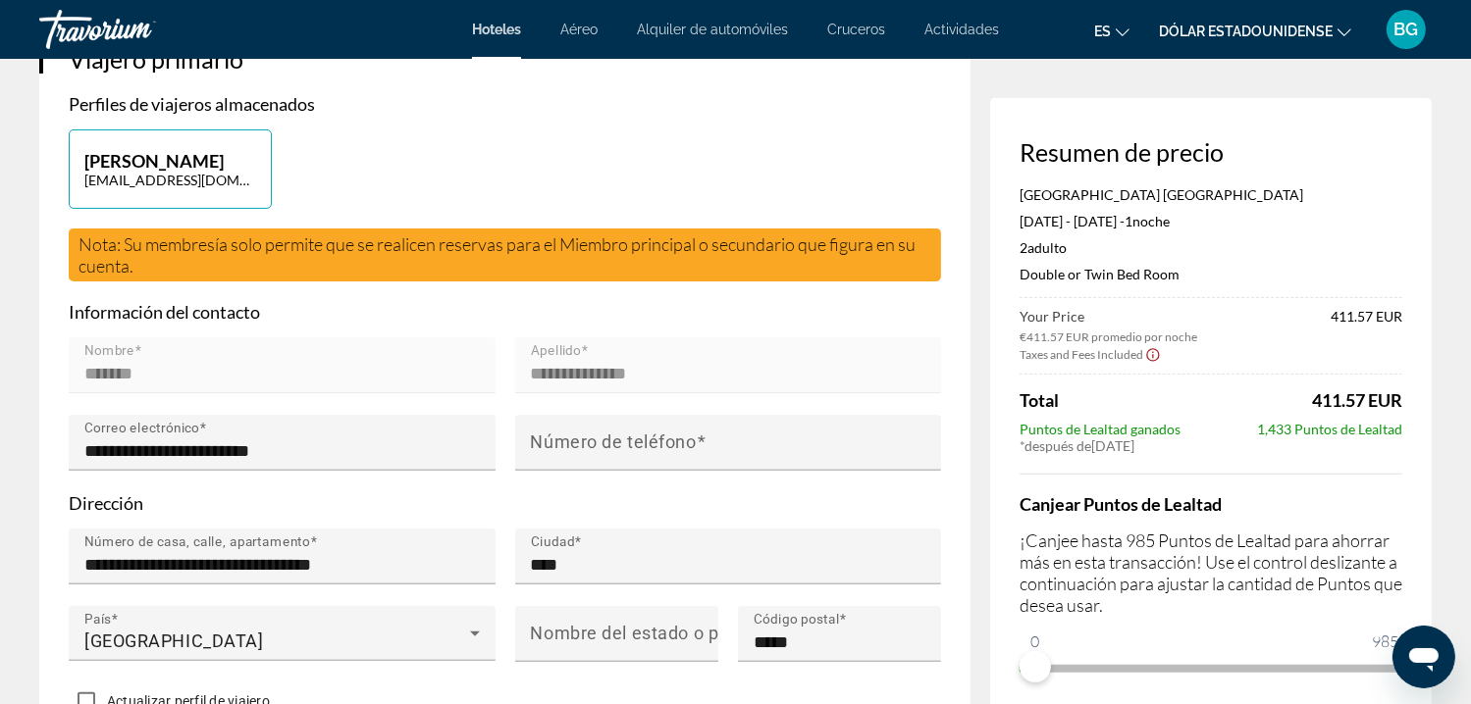
scroll to position [502, 0]
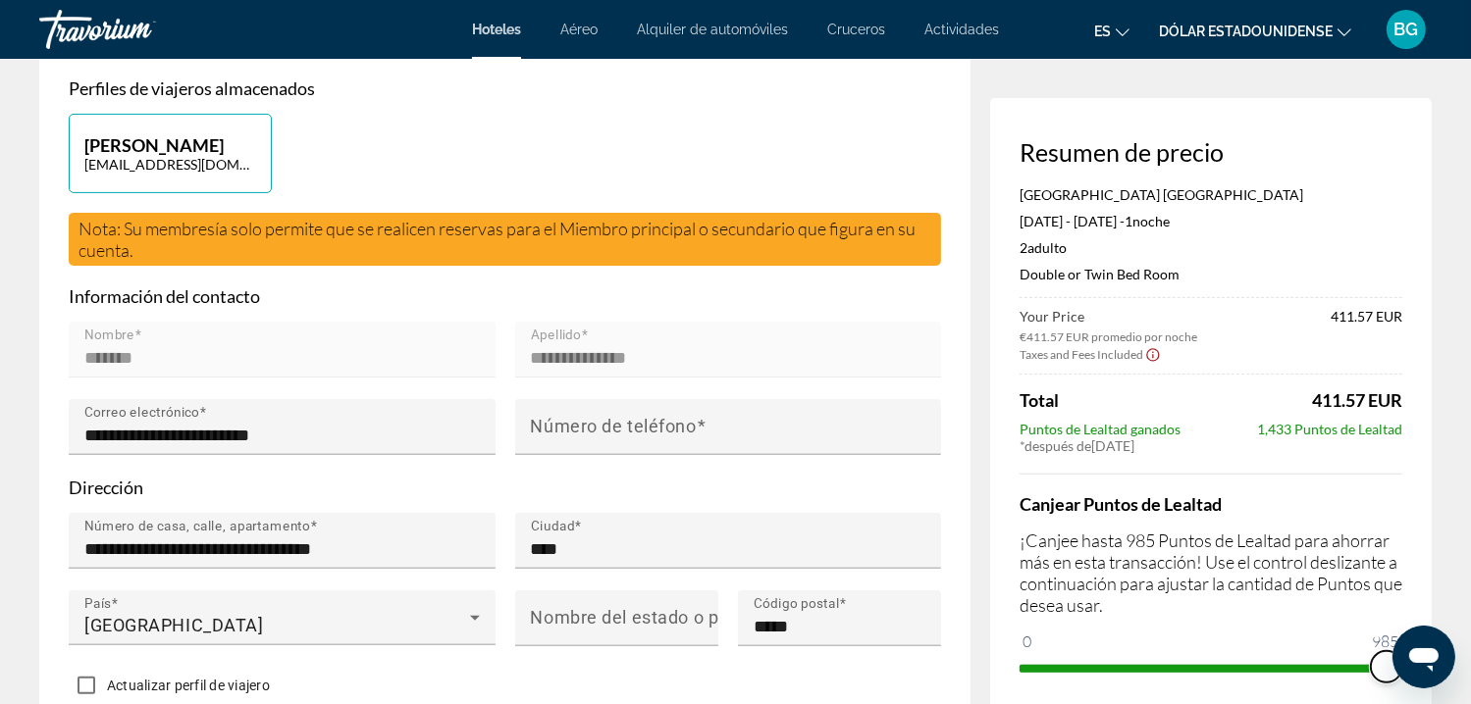
drag, startPoint x: 2431, startPoint y: 1289, endPoint x: 1423, endPoint y: 658, distance: 1189.6
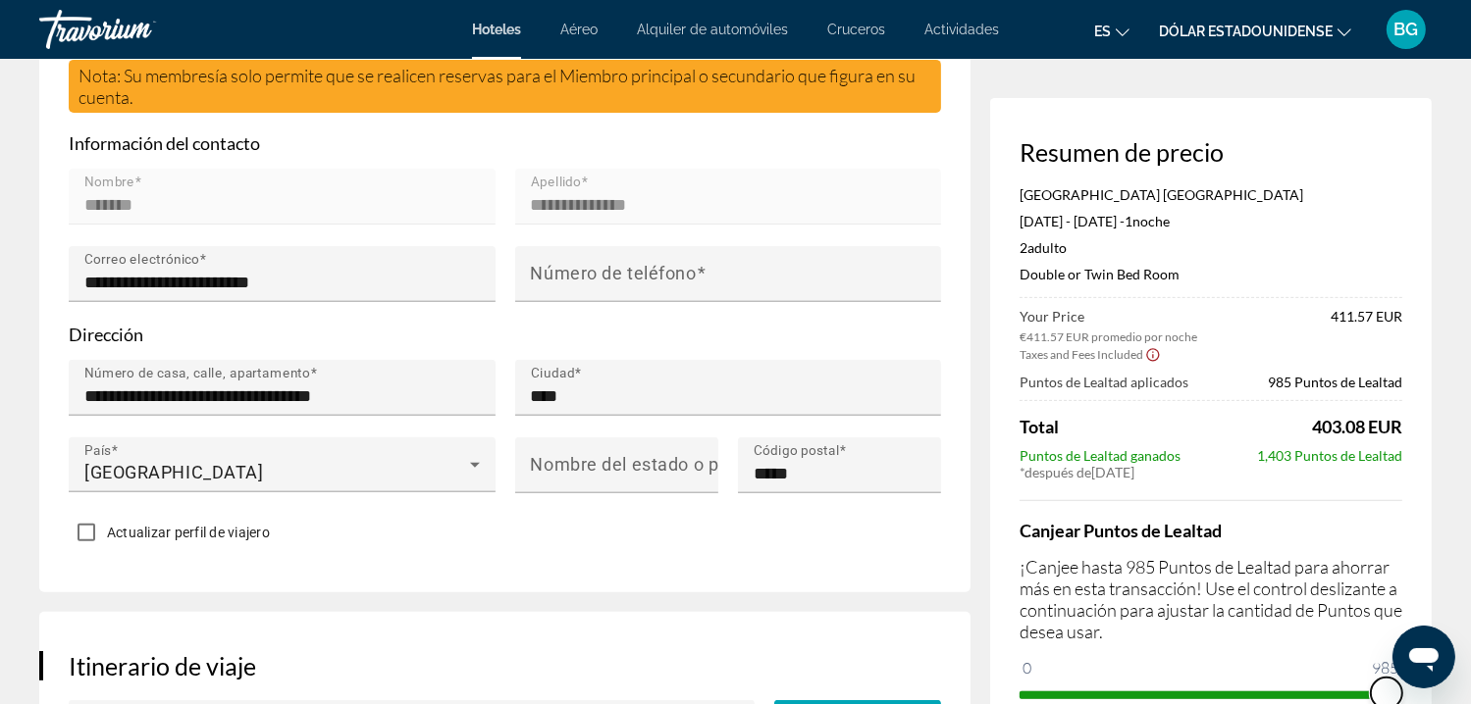
scroll to position [667, 0]
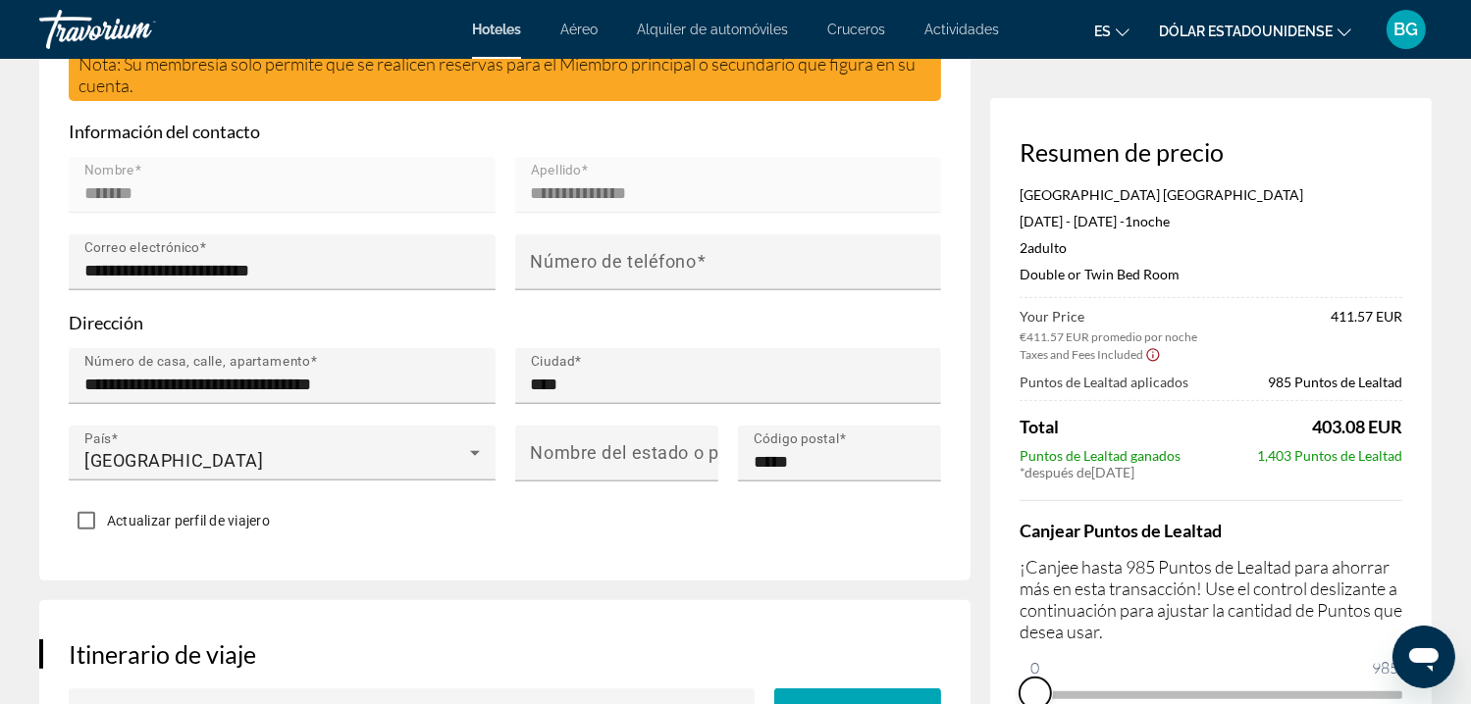
drag, startPoint x: 1380, startPoint y: 688, endPoint x: 1021, endPoint y: 675, distance: 359.3
click at [1021, 692] on ngx-slider "0 985 0" at bounding box center [1210, 694] width 383 height 4
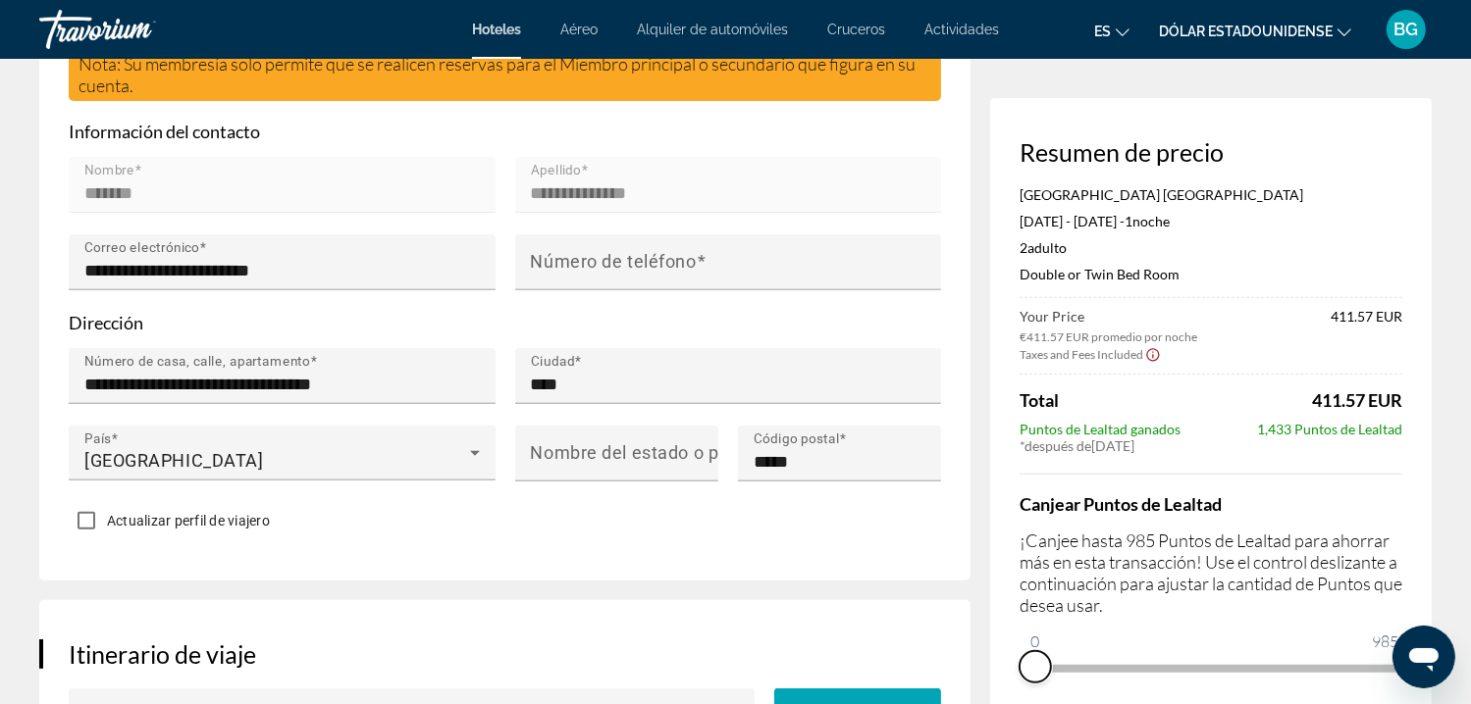
click at [1030, 668] on span "ngx-slider" at bounding box center [1034, 666] width 31 height 31
drag, startPoint x: 2423, startPoint y: 1296, endPoint x: 1444, endPoint y: 671, distance: 1161.6
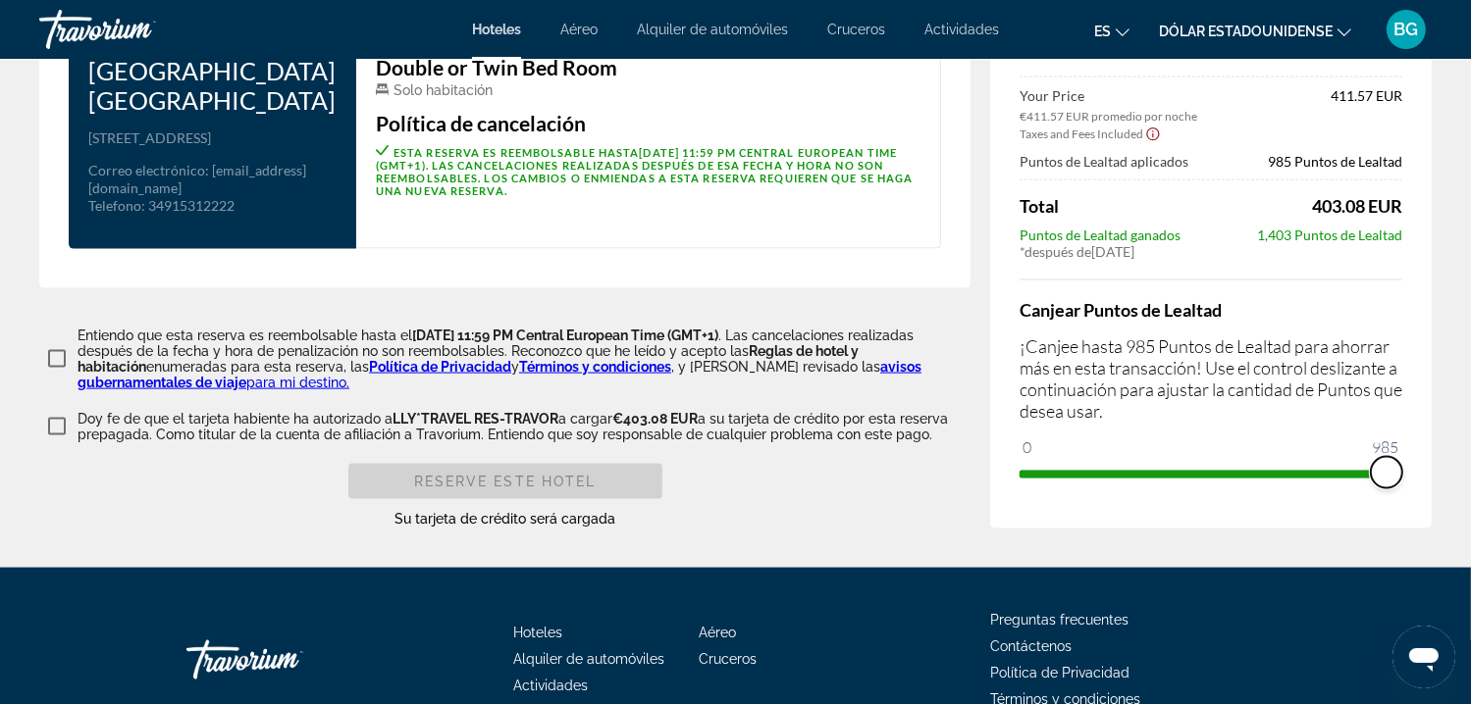
scroll to position [2576, 0]
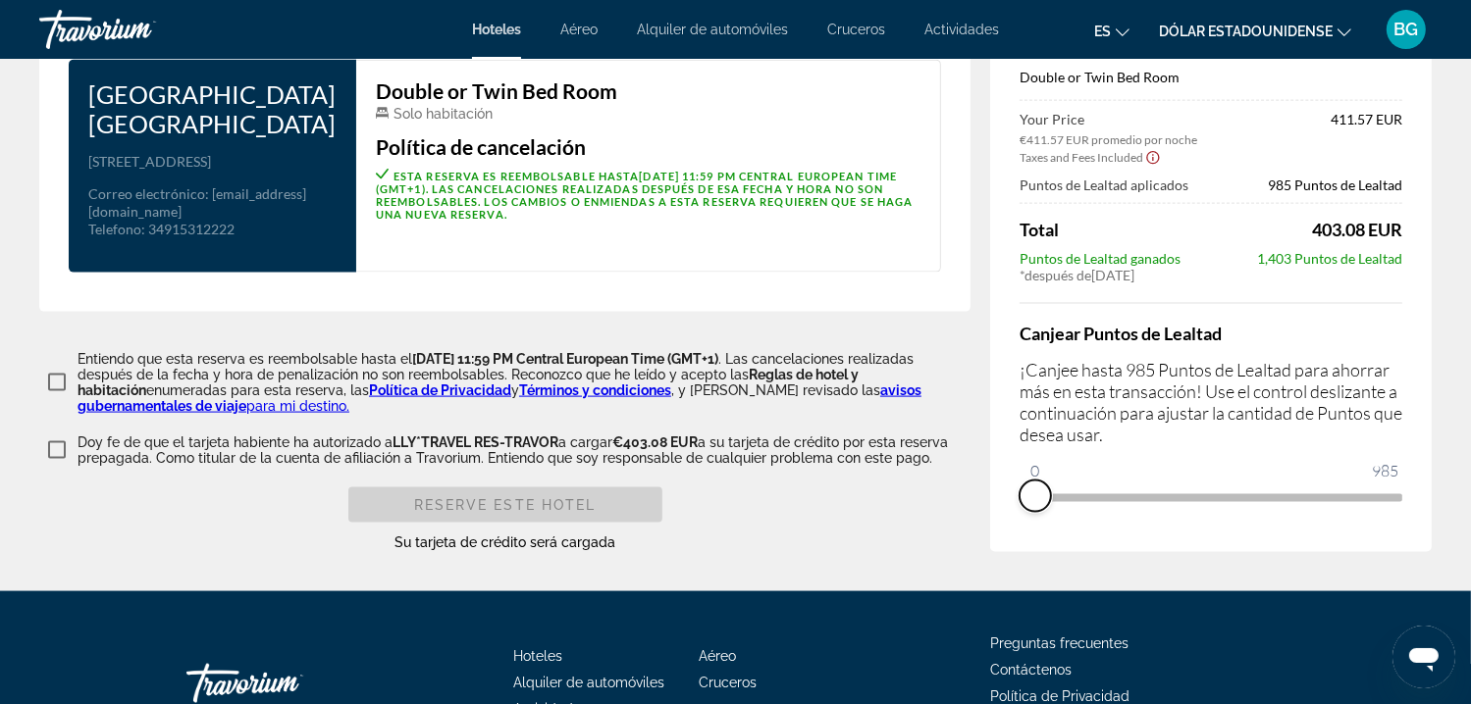
drag, startPoint x: 1393, startPoint y: 479, endPoint x: 976, endPoint y: 491, distance: 417.1
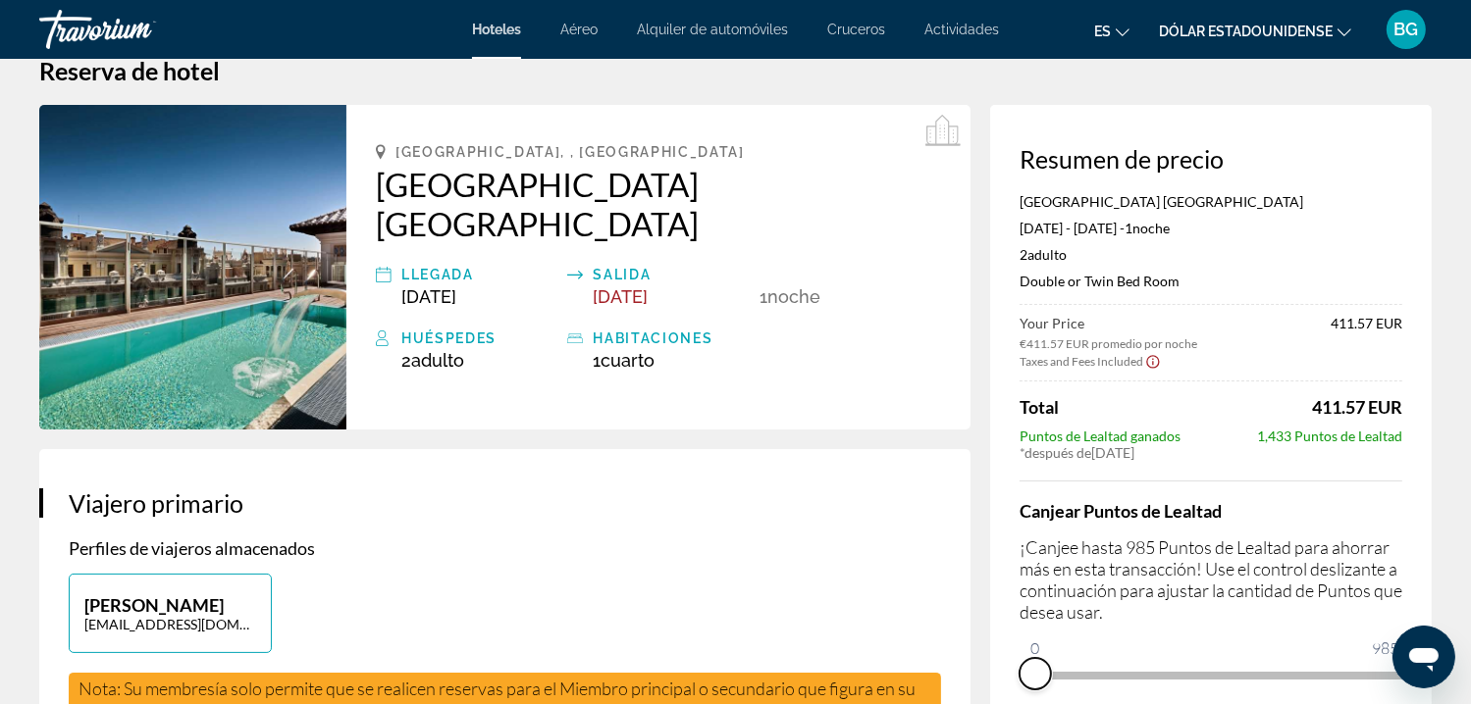
scroll to position [0, 0]
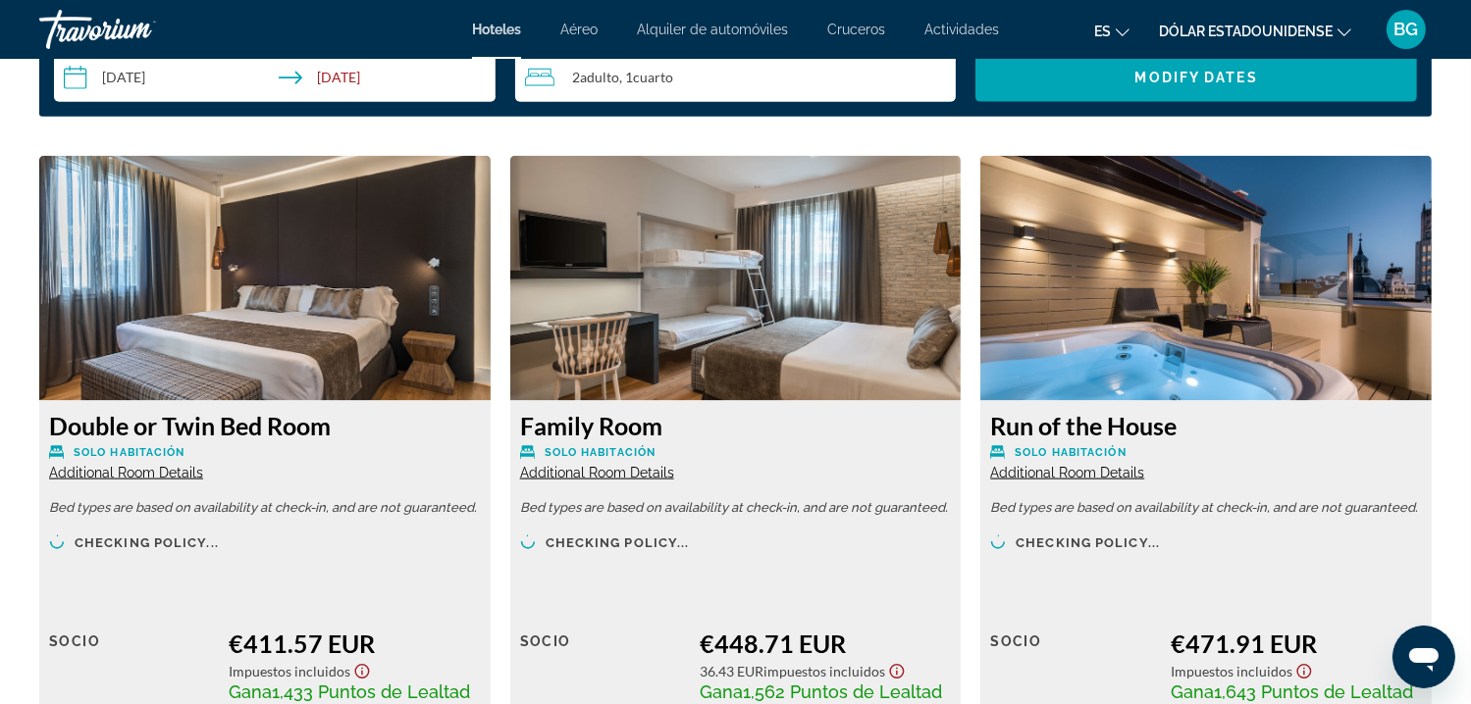
scroll to position [2532, 0]
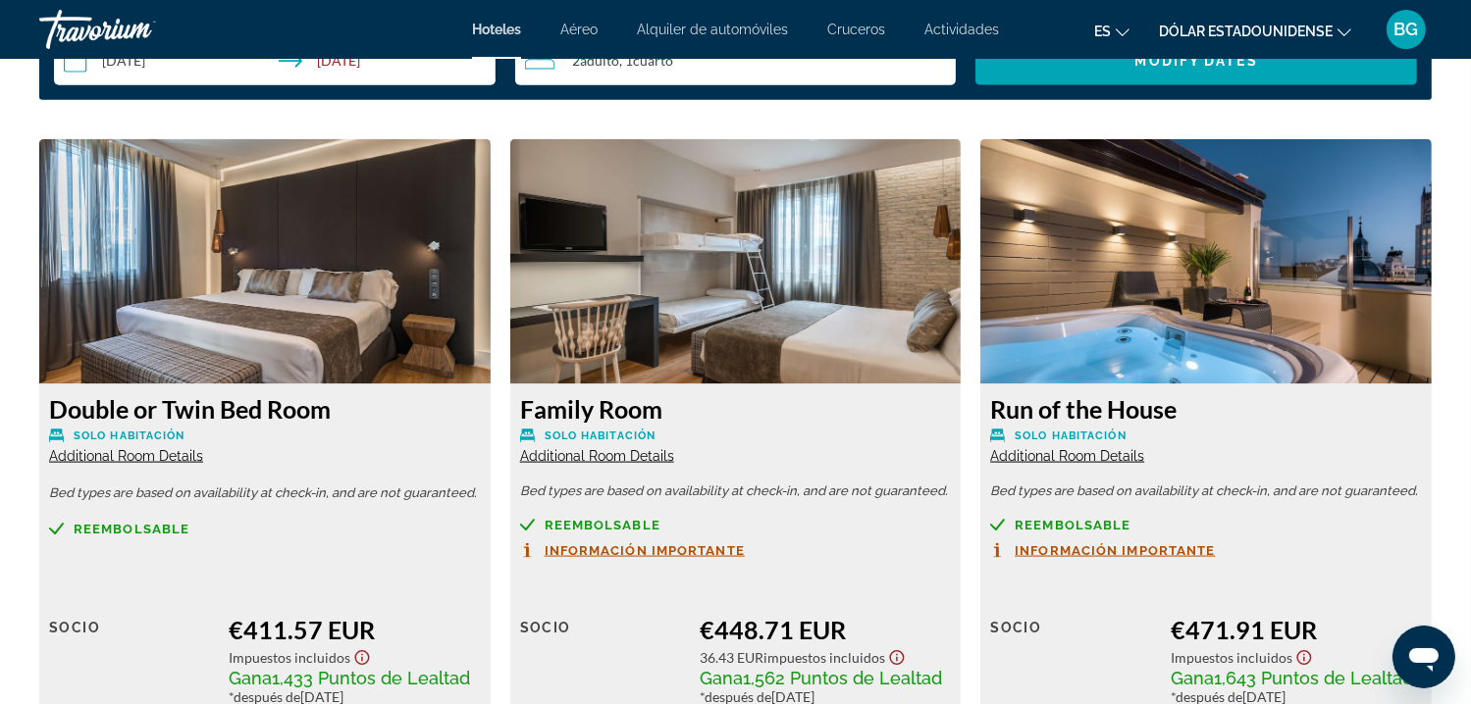
click at [1238, 252] on img "Contenido principal" at bounding box center [1205, 261] width 451 height 245
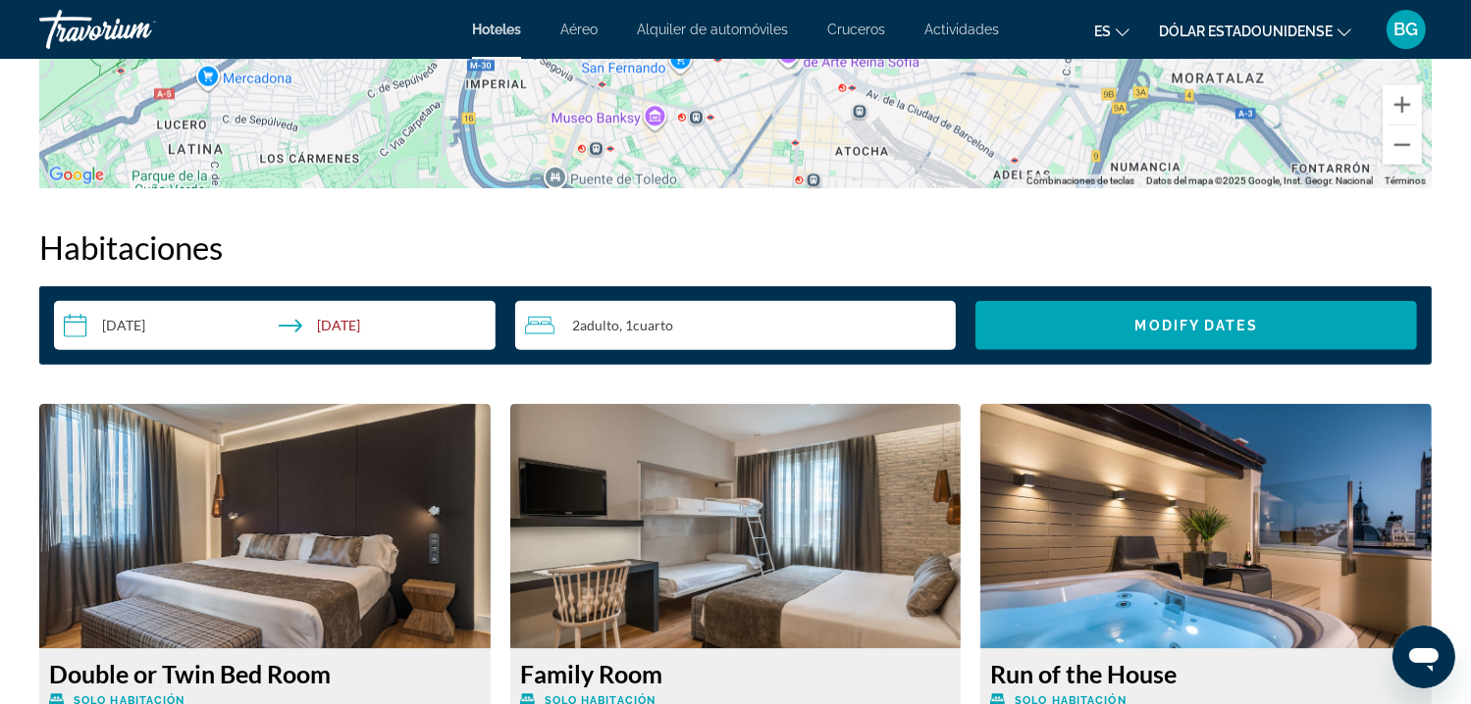
scroll to position [2300, 0]
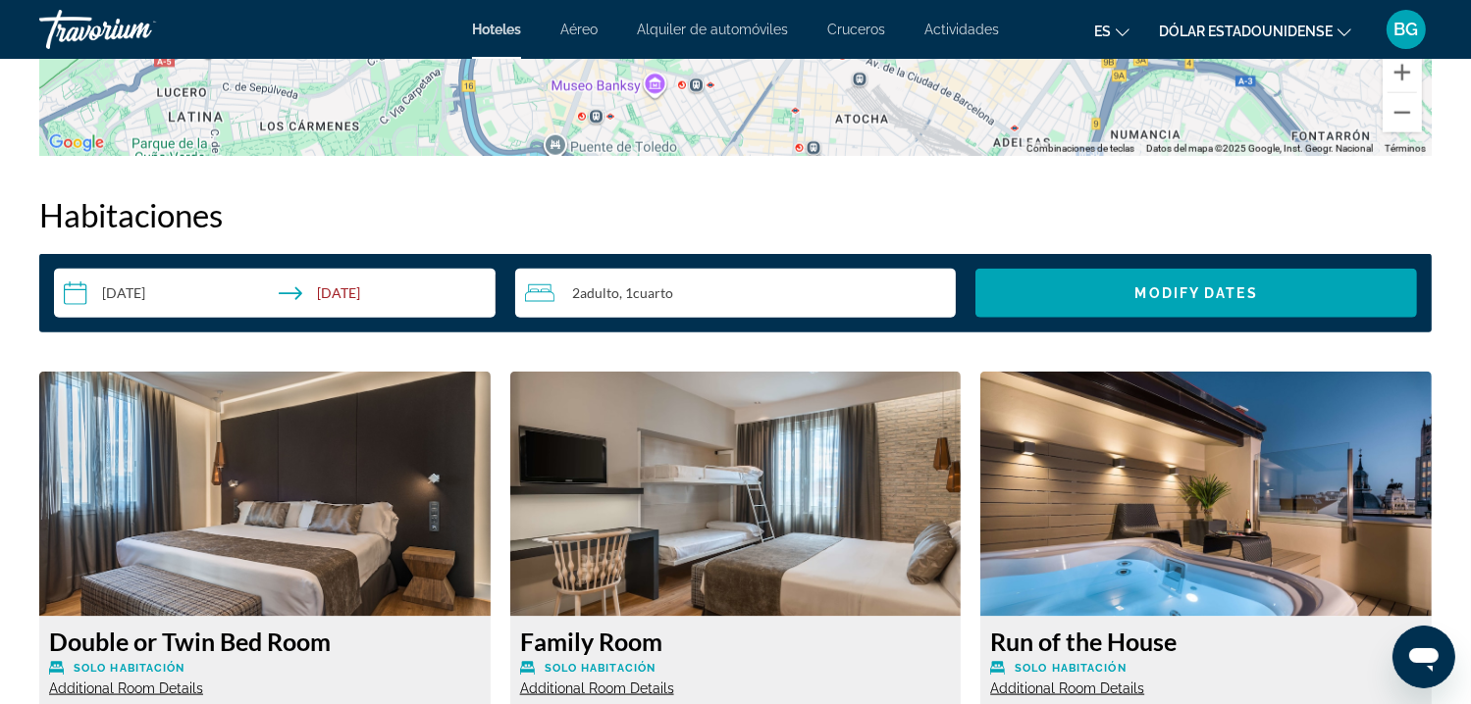
click at [1175, 492] on img "Contenido principal" at bounding box center [1205, 494] width 451 height 245
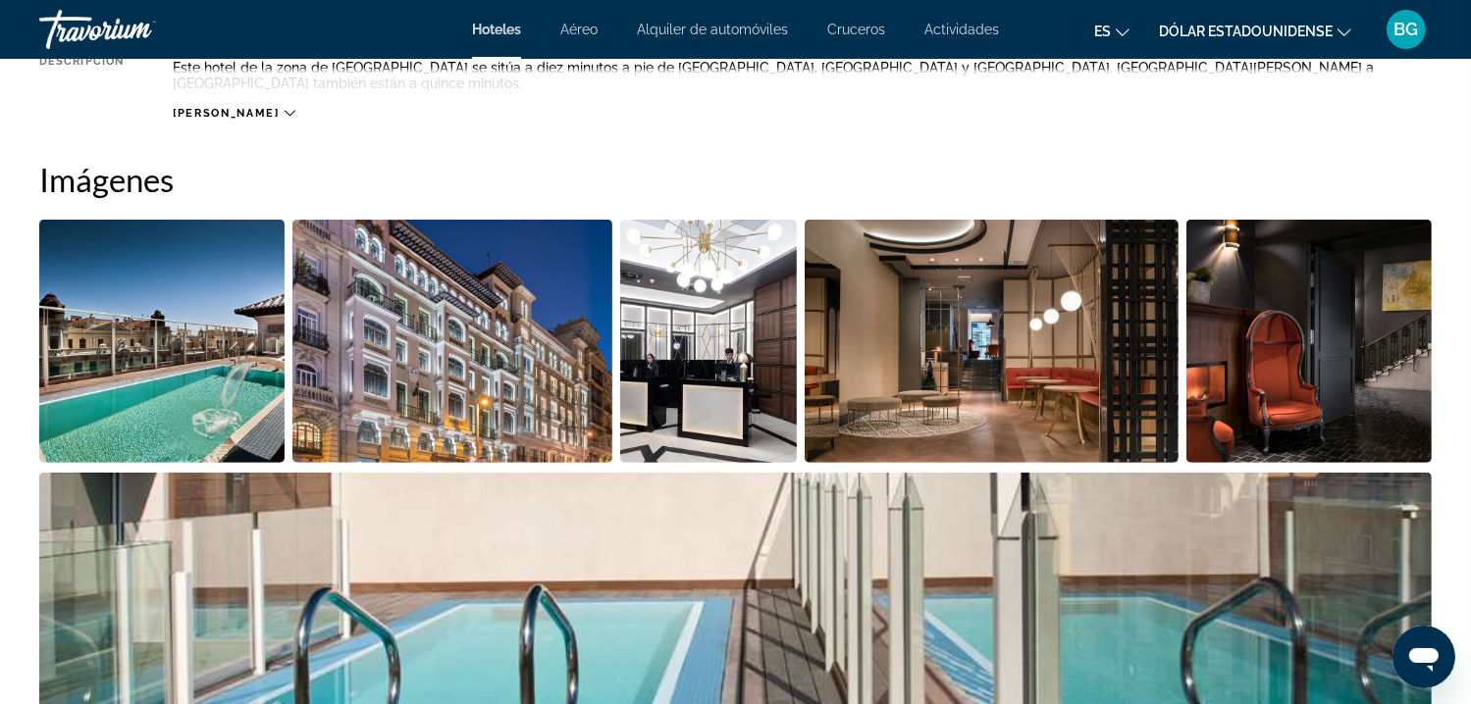
scroll to position [816, 0]
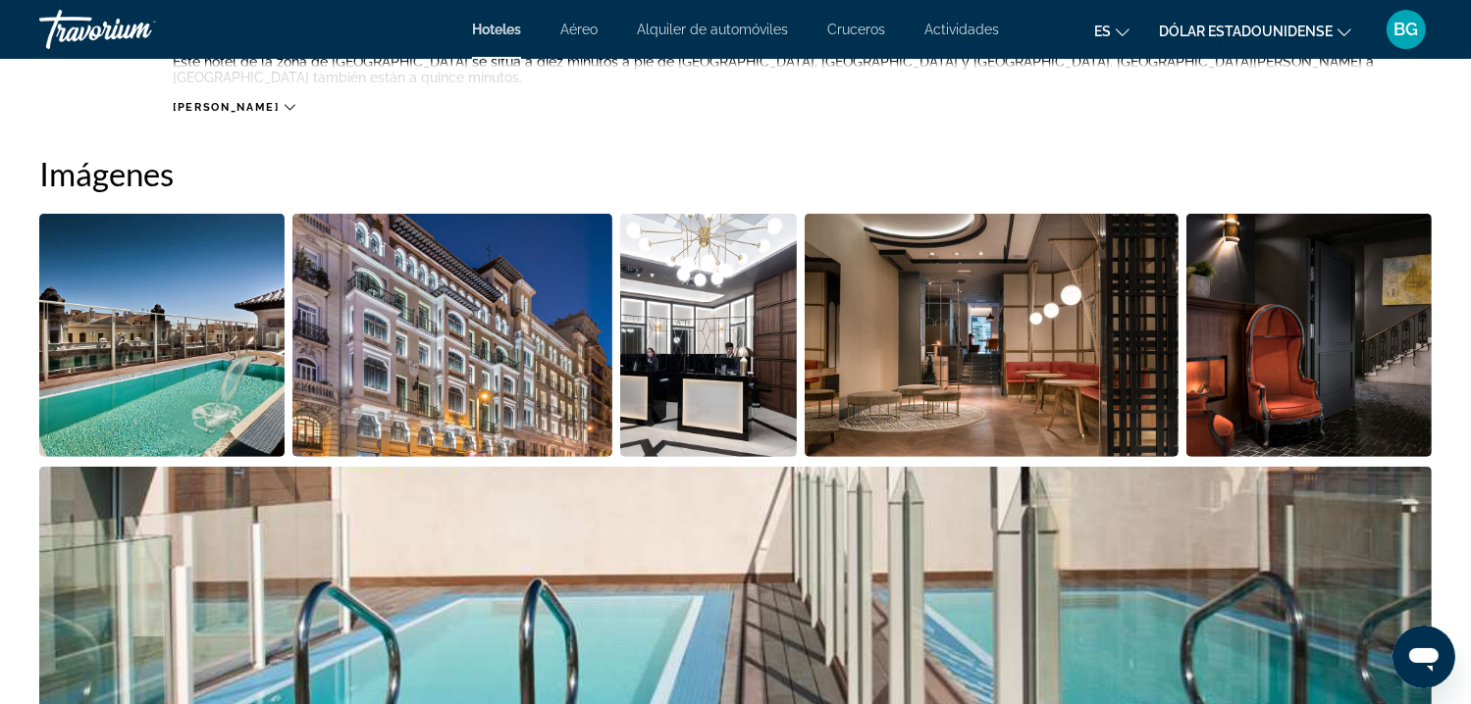
click at [450, 297] on img "Open full-screen image slider" at bounding box center [451, 335] width 319 height 243
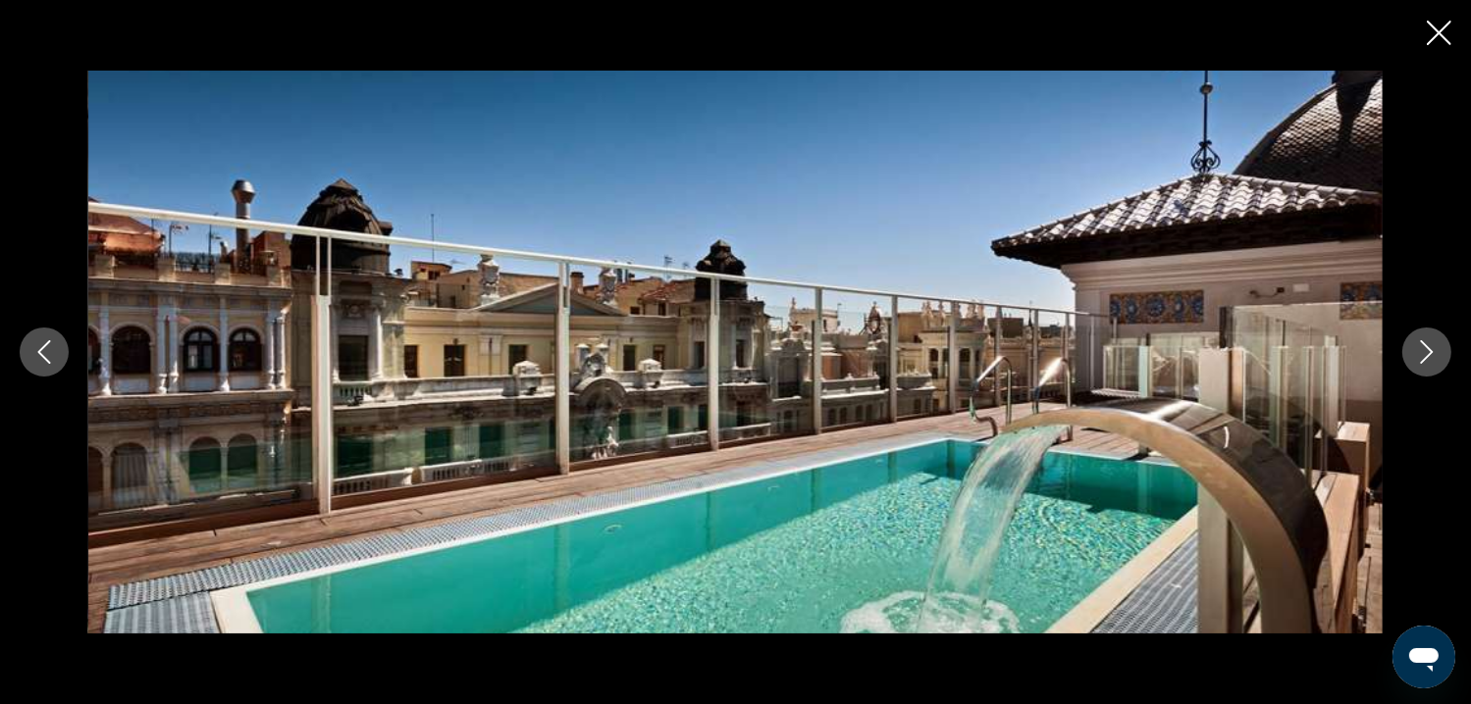
click at [1424, 351] on icon "Next image" at bounding box center [1427, 352] width 24 height 24
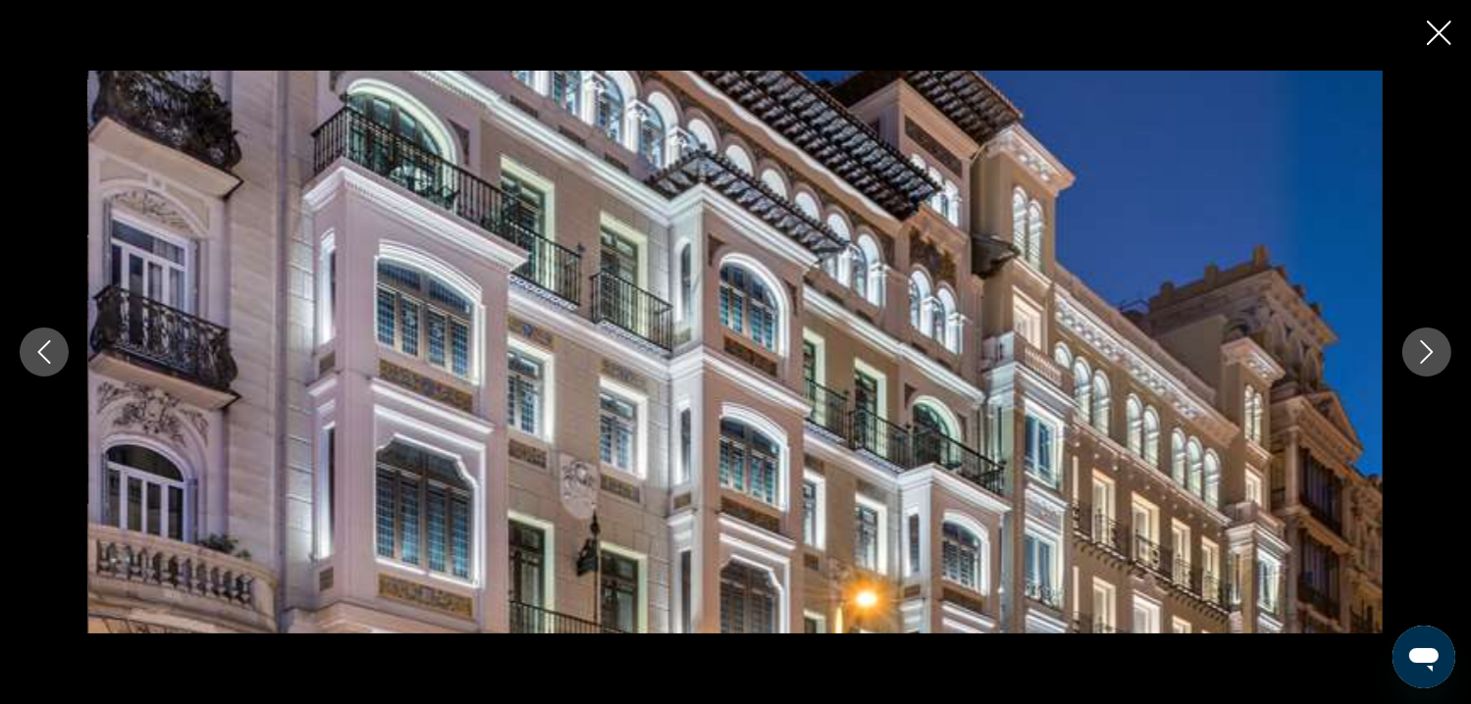
click at [1424, 351] on icon "Next image" at bounding box center [1427, 352] width 24 height 24
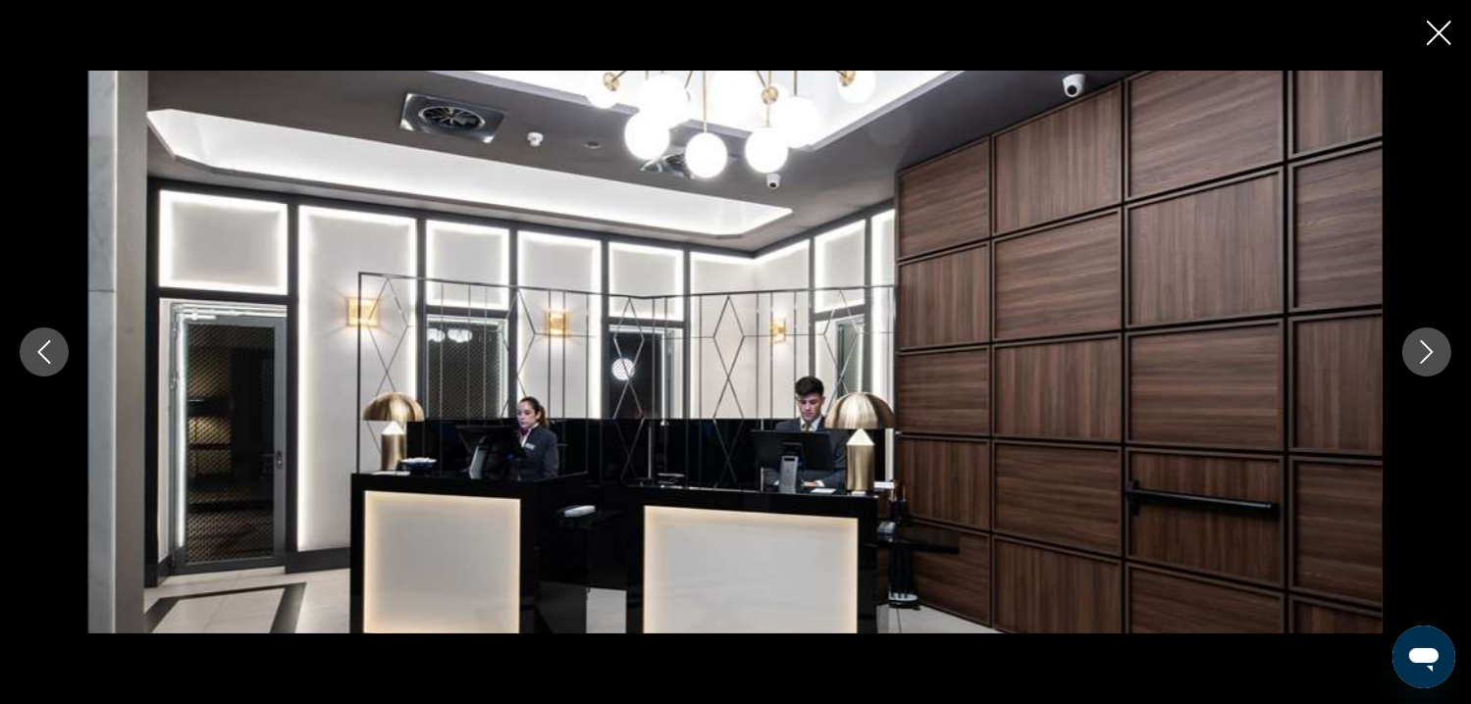
click at [1424, 351] on icon "Next image" at bounding box center [1427, 352] width 24 height 24
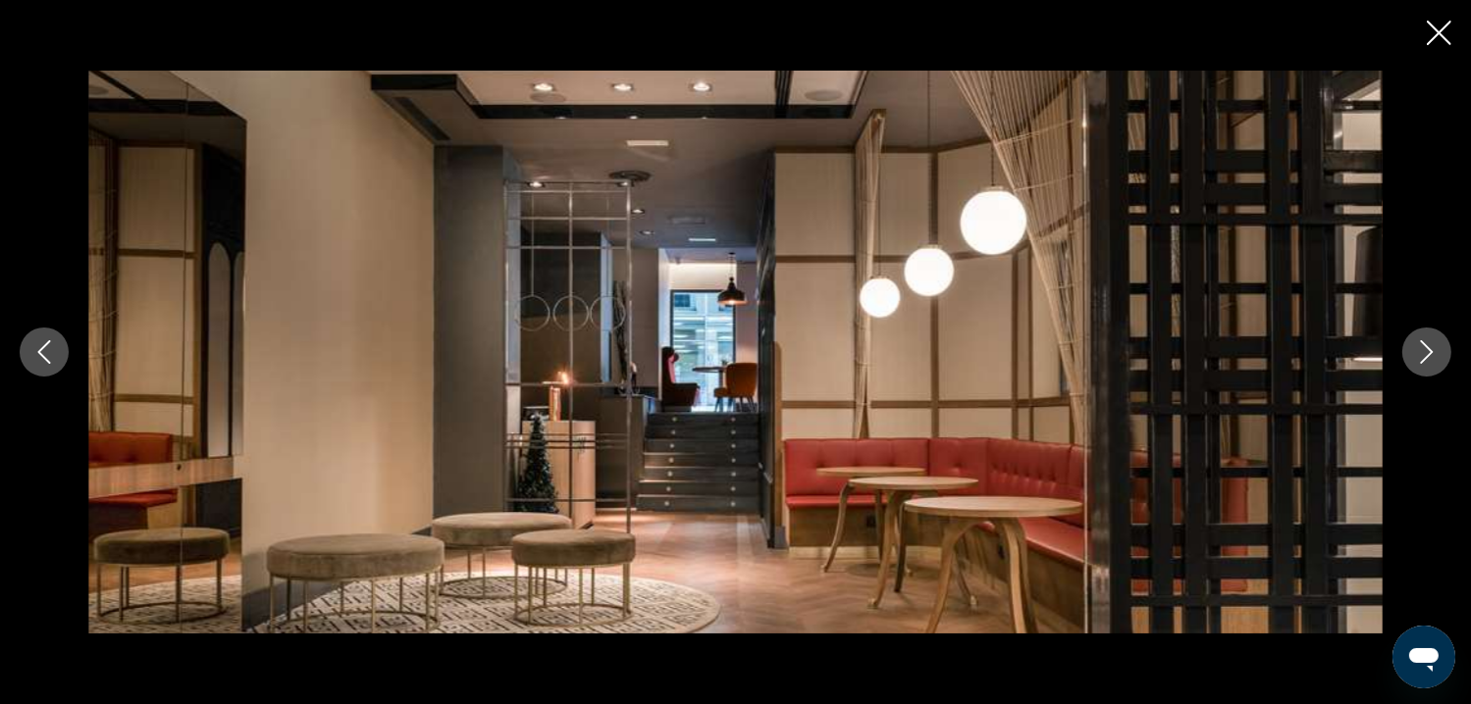
click at [1424, 351] on icon "Next image" at bounding box center [1427, 352] width 24 height 24
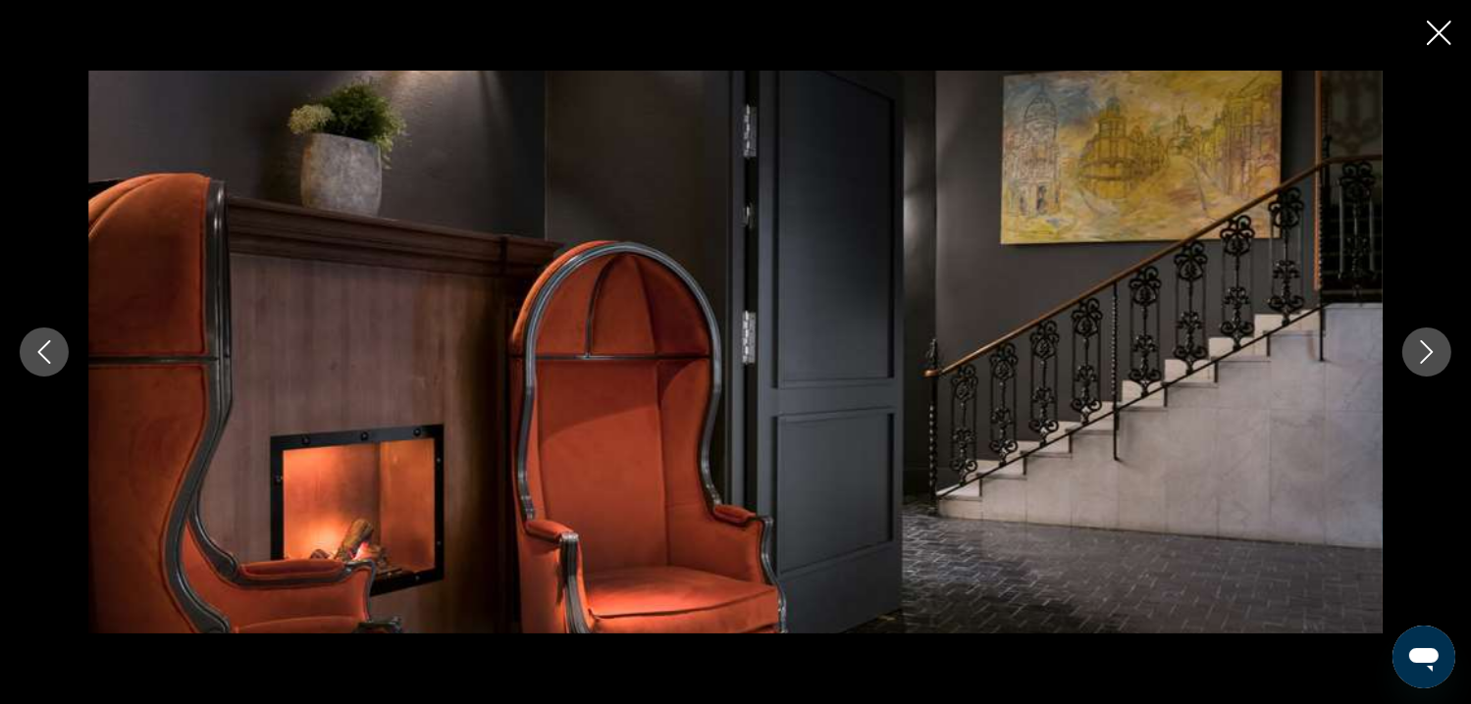
click at [1424, 351] on icon "Next image" at bounding box center [1427, 352] width 24 height 24
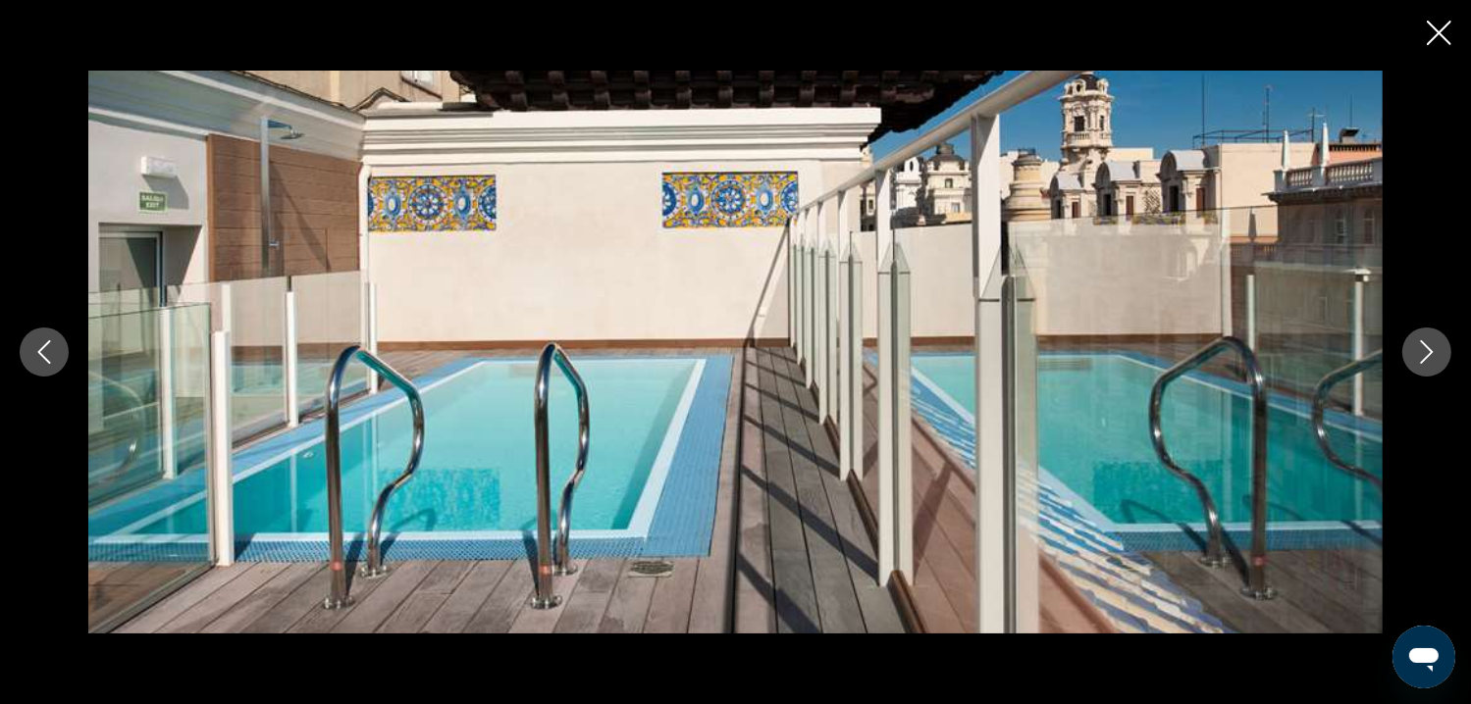
click at [1440, 31] on icon "Close slideshow" at bounding box center [1439, 33] width 25 height 25
